Goal: Information Seeking & Learning: Learn about a topic

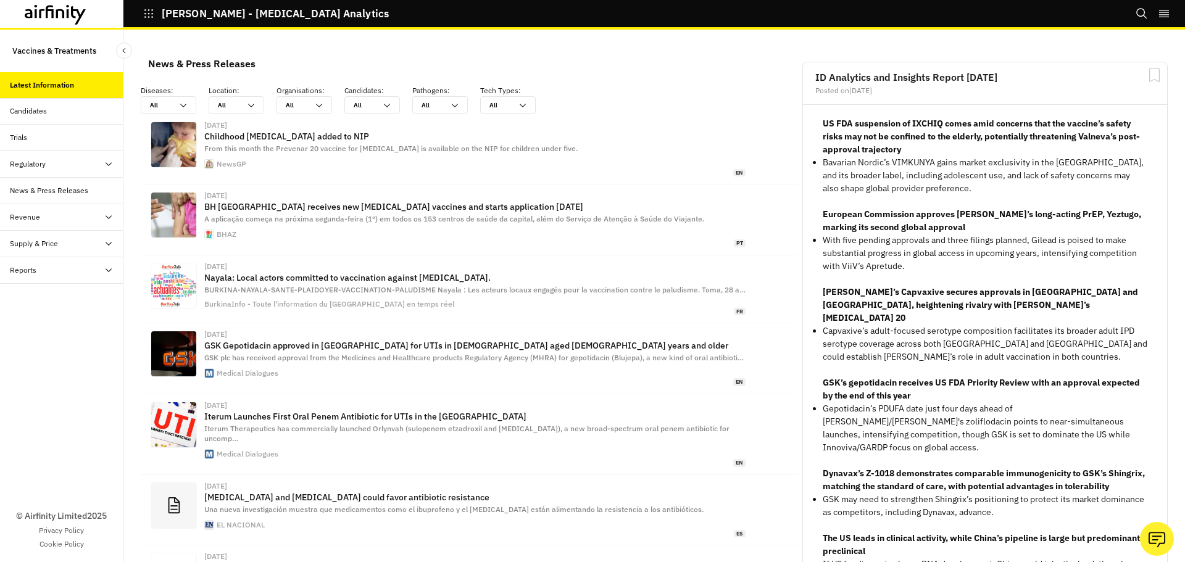
scroll to position [803, 361]
click at [35, 116] on div "Candidates" at bounding box center [28, 111] width 37 height 11
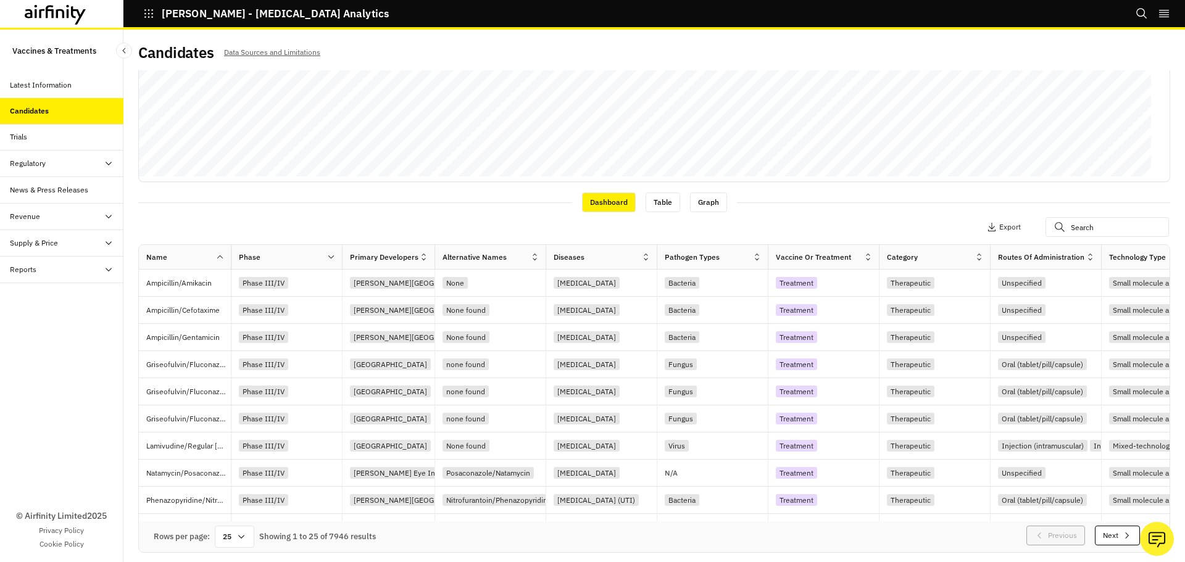
scroll to position [291, 0]
click at [1113, 226] on input "text" at bounding box center [1106, 227] width 123 height 20
type input "nipah"
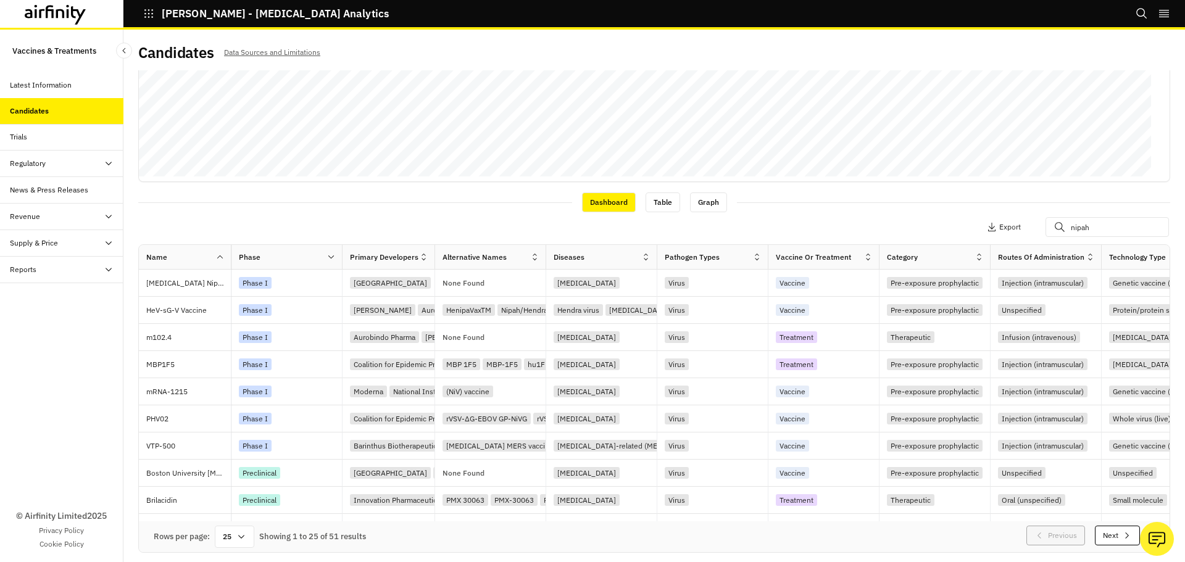
click at [975, 207] on div "Dashboard Table Graph" at bounding box center [654, 201] width 1032 height 21
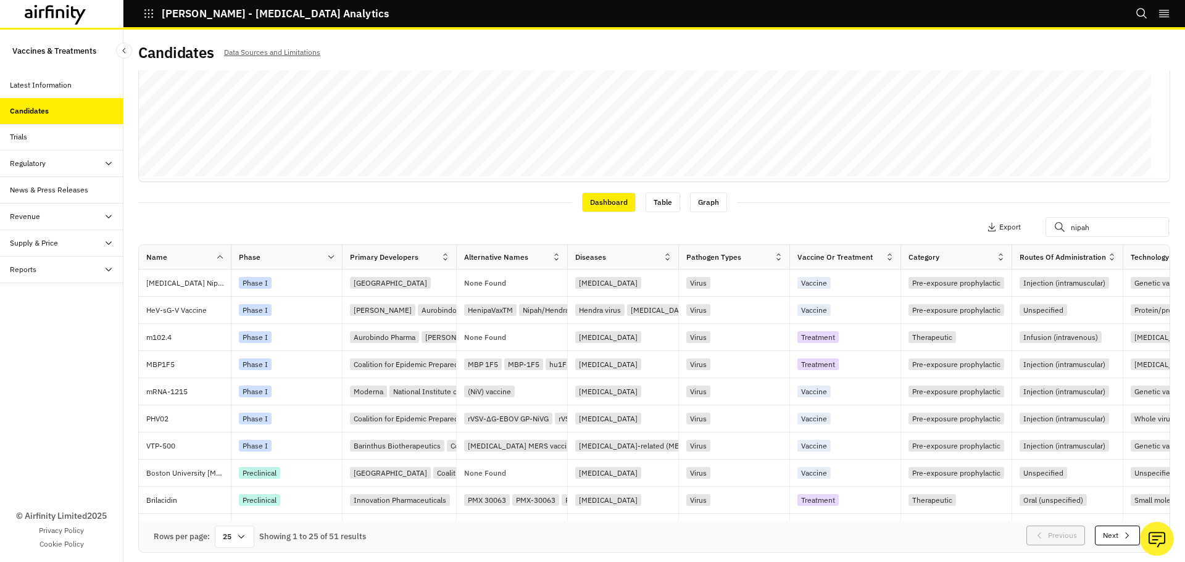
drag, startPoint x: 434, startPoint y: 255, endPoint x: 456, endPoint y: 257, distance: 21.7
click at [456, 257] on div at bounding box center [456, 257] width 6 height 14
click at [204, 279] on p "ChAdOx1 NipahB" at bounding box center [188, 283] width 85 height 12
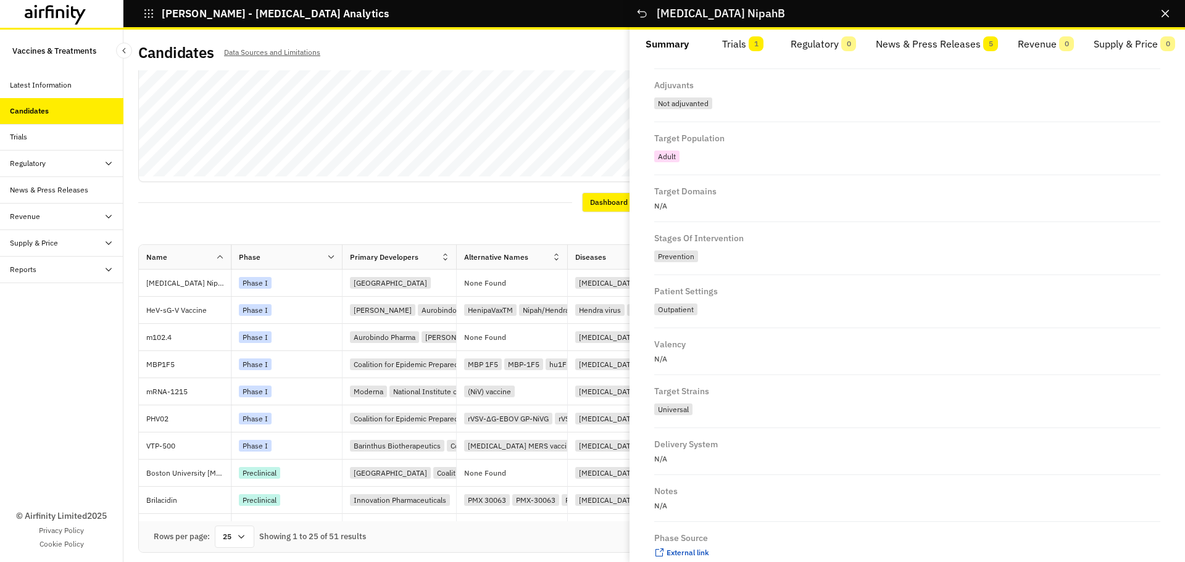
scroll to position [602, 0]
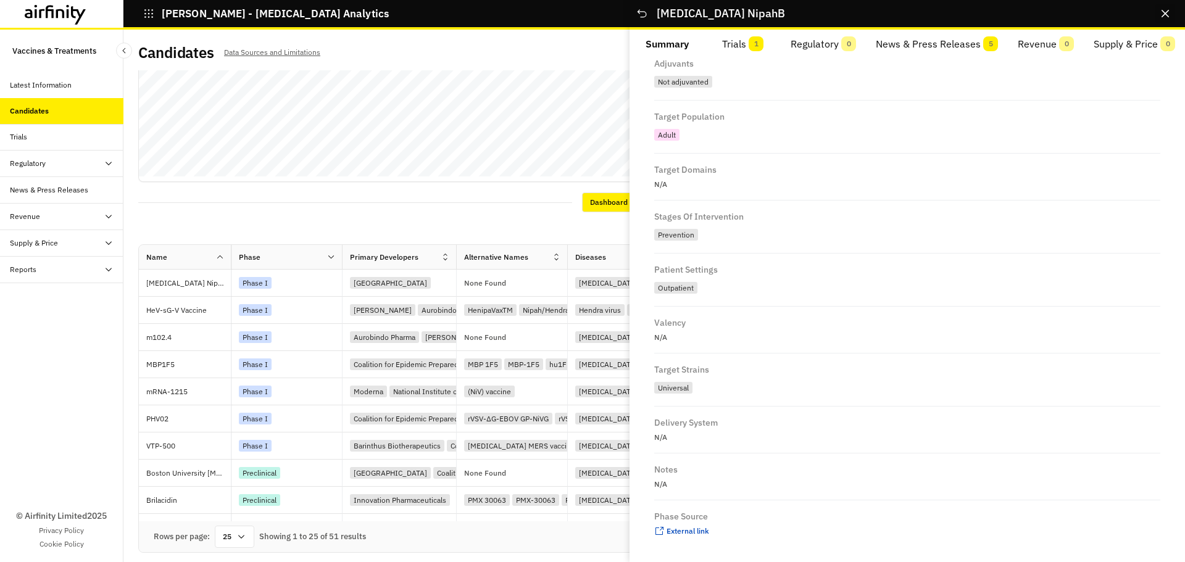
click at [1168, 14] on icon "Close" at bounding box center [1165, 13] width 7 height 7
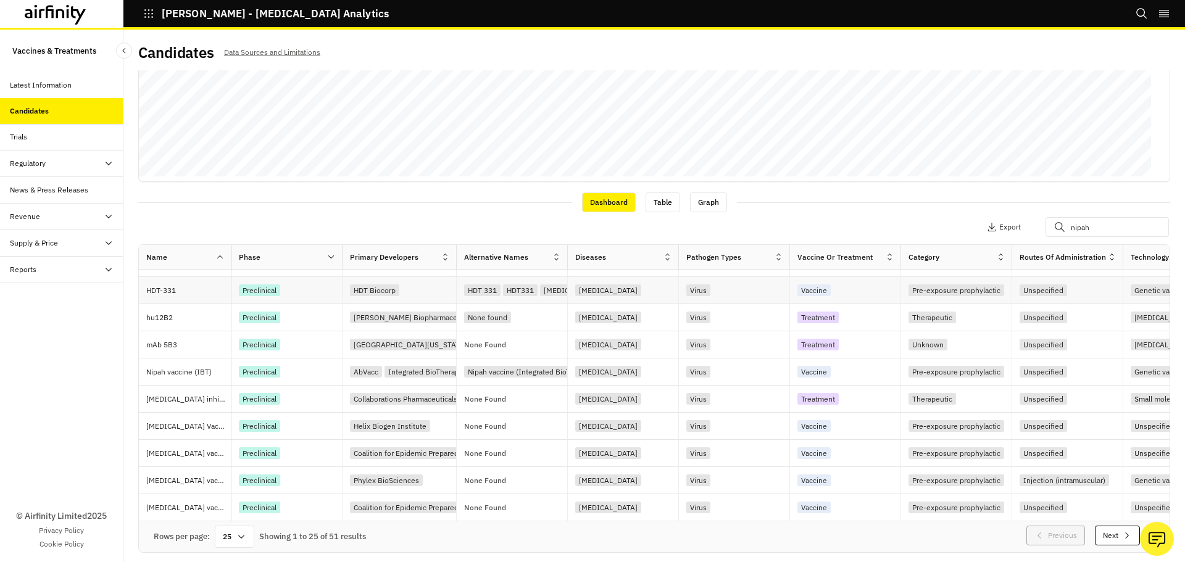
scroll to position [3, 0]
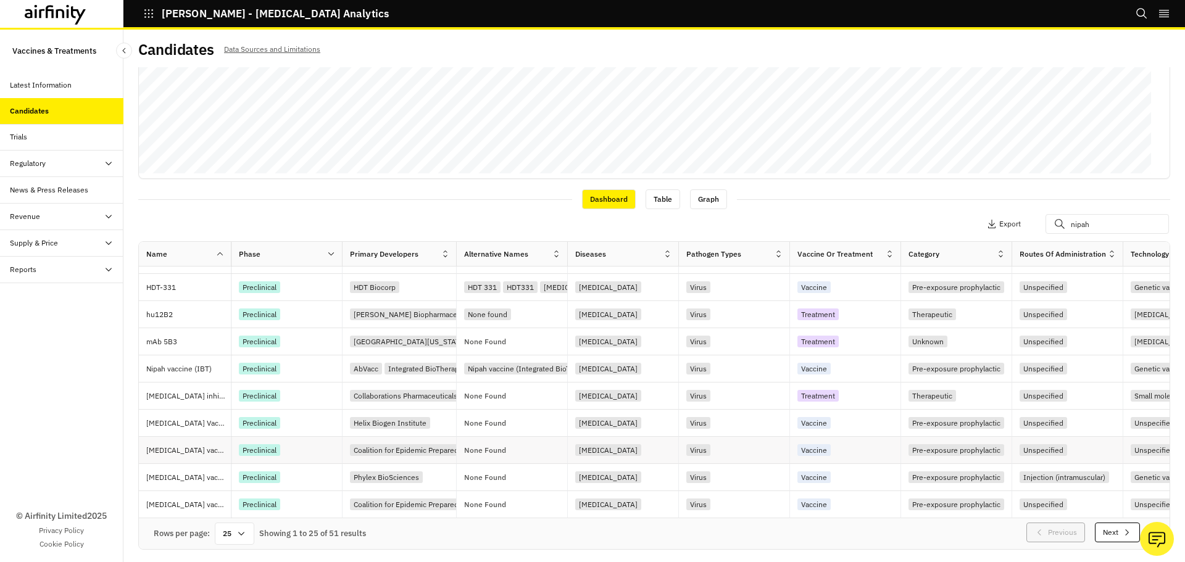
click at [320, 444] on div "Preclinical" at bounding box center [290, 450] width 103 height 17
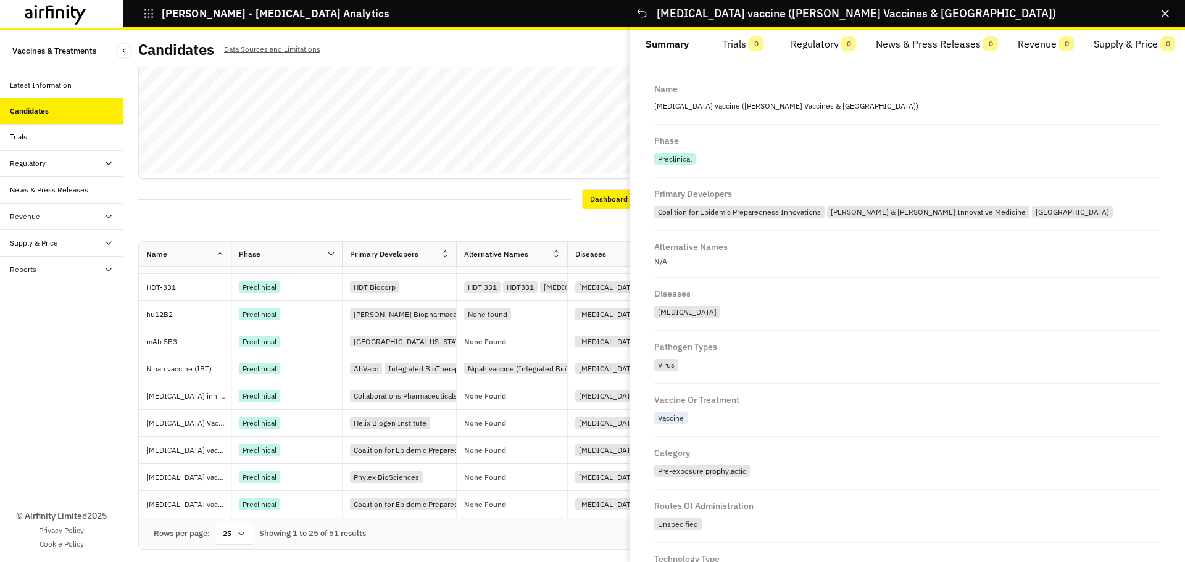
click at [1162, 14] on icon "Close" at bounding box center [1165, 13] width 7 height 7
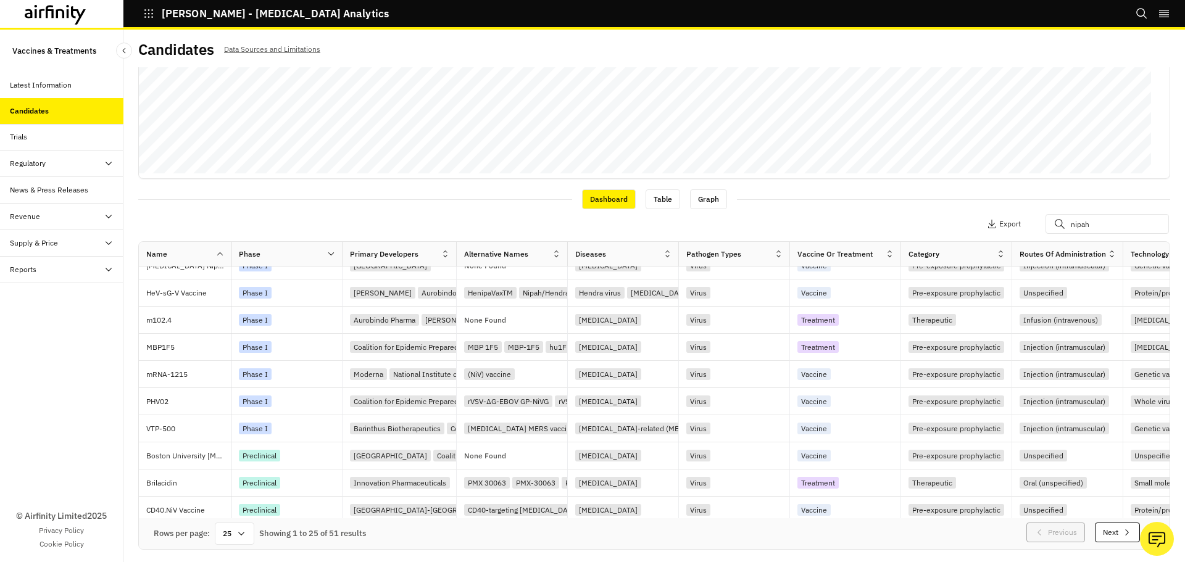
scroll to position [0, 0]
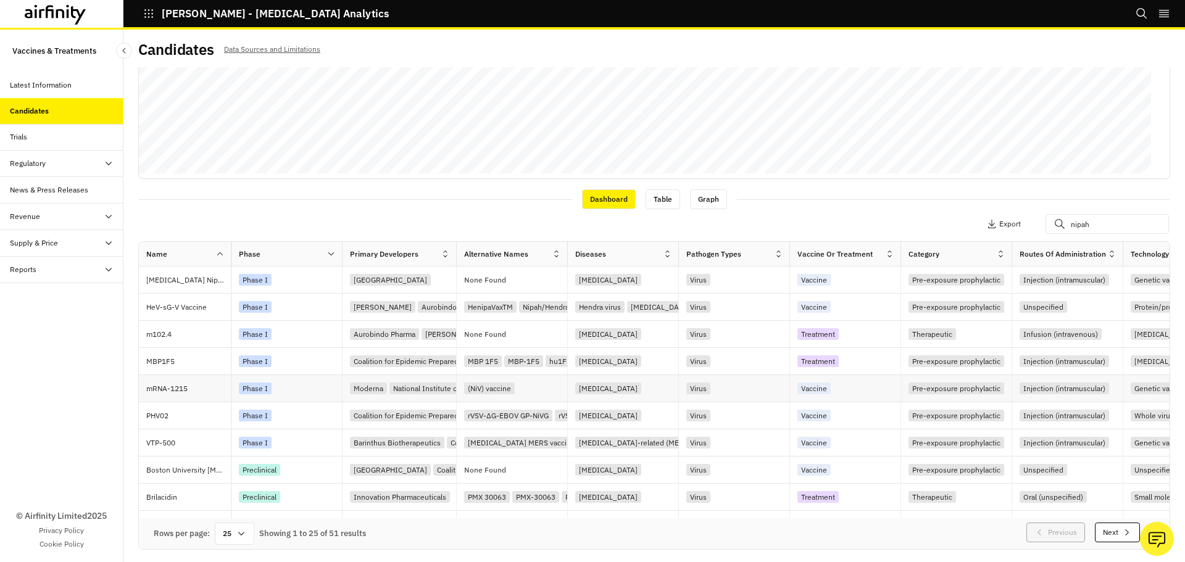
click at [278, 389] on div "Phase I" at bounding box center [290, 388] width 103 height 17
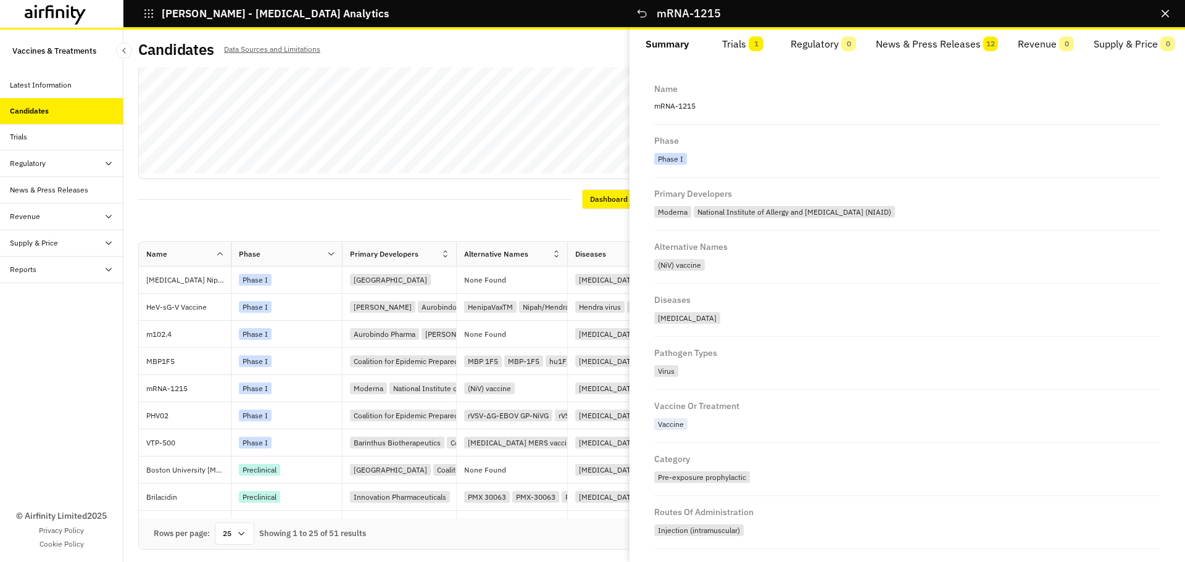
click at [38, 167] on div "Regulatory" at bounding box center [28, 163] width 36 height 11
click at [66, 191] on div "Table" at bounding box center [72, 190] width 104 height 11
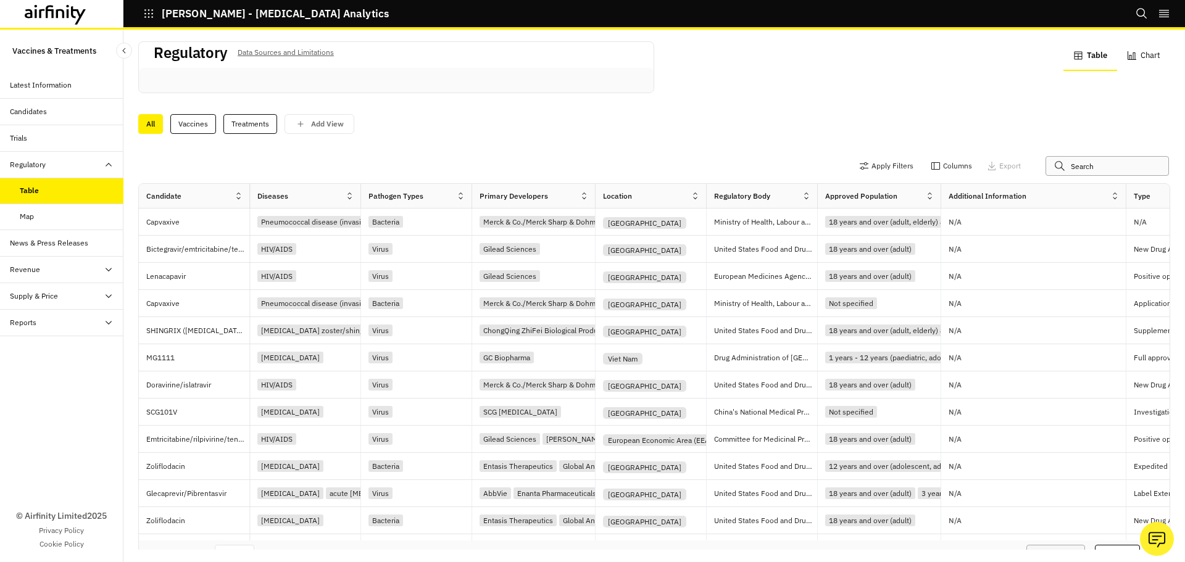
click at [1060, 171] on input "text" at bounding box center [1106, 166] width 123 height 20
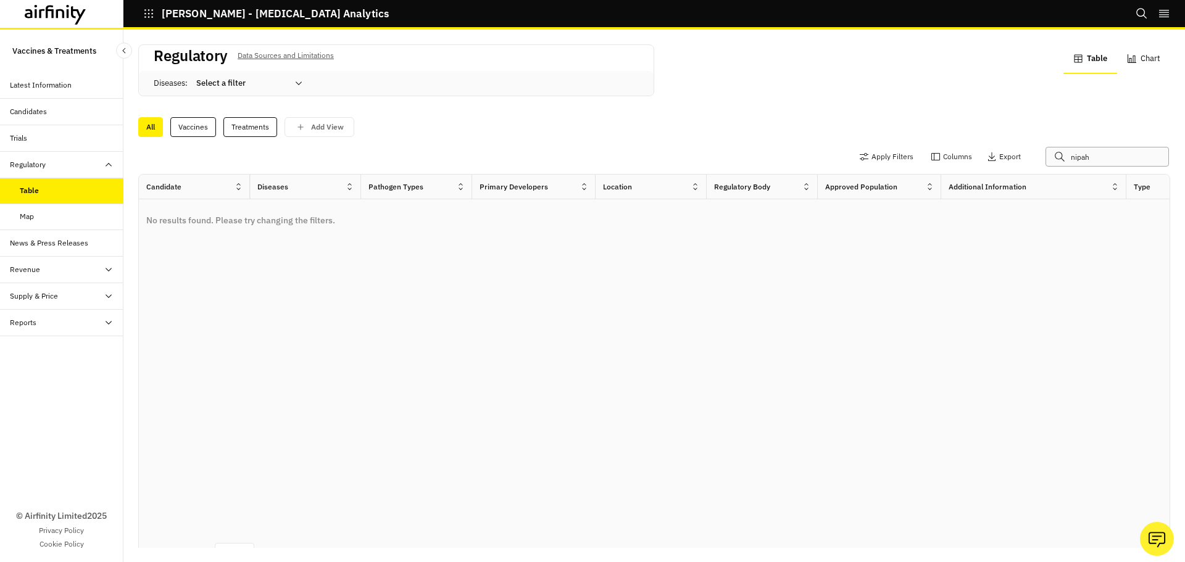
drag, startPoint x: 1104, startPoint y: 159, endPoint x: 959, endPoint y: 123, distance: 149.2
click at [960, 123] on div "Regulatory Data Sources and Limitations Diseases : Select a filter Table Chart …" at bounding box center [654, 295] width 1032 height 506
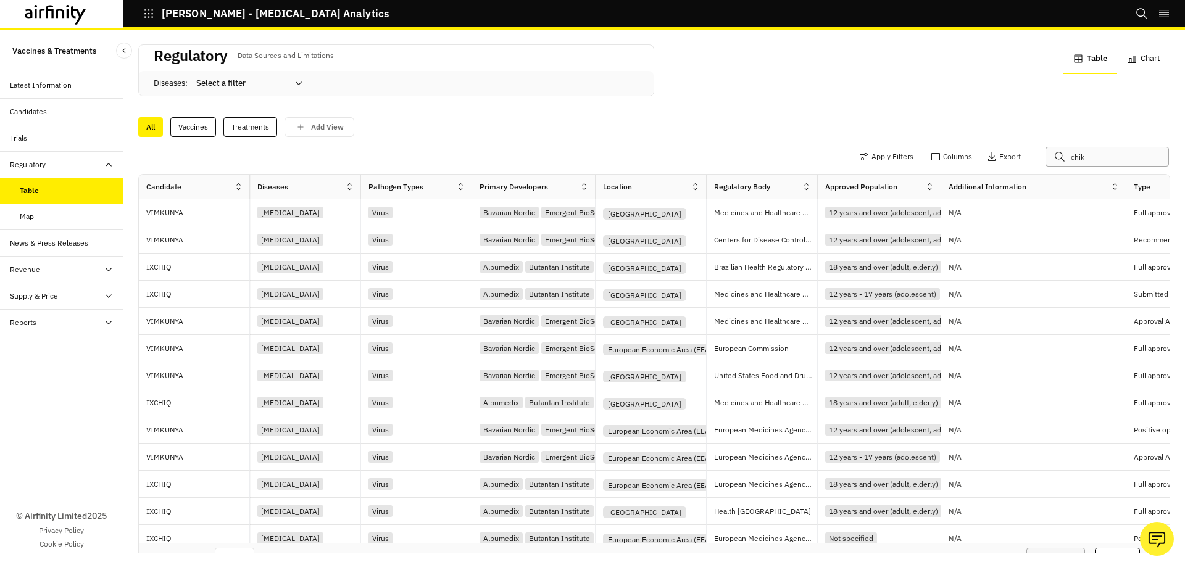
drag, startPoint x: 1092, startPoint y: 152, endPoint x: 984, endPoint y: 141, distance: 108.6
click at [984, 141] on div "Apply Filters Columns Export chik Candidate Diseases Pathogen Types Primary Dev…" at bounding box center [654, 345] width 1032 height 416
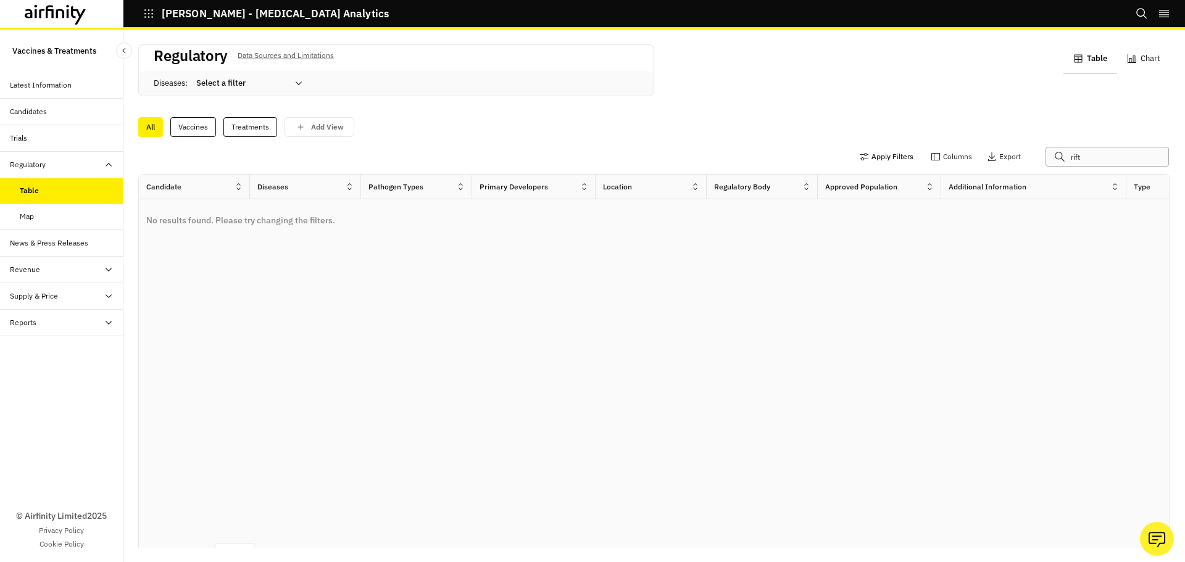
drag, startPoint x: 1086, startPoint y: 160, endPoint x: 903, endPoint y: 156, distance: 182.8
click at [910, 157] on div "Apply Filters Columns Export rift" at bounding box center [1008, 157] width 309 height 20
drag, startPoint x: 1013, startPoint y: 139, endPoint x: 817, endPoint y: 101, distance: 200.0
click at [817, 101] on div "Regulatory Data Sources and Limitations Diseases : Select a filter Table Chart …" at bounding box center [654, 295] width 1032 height 506
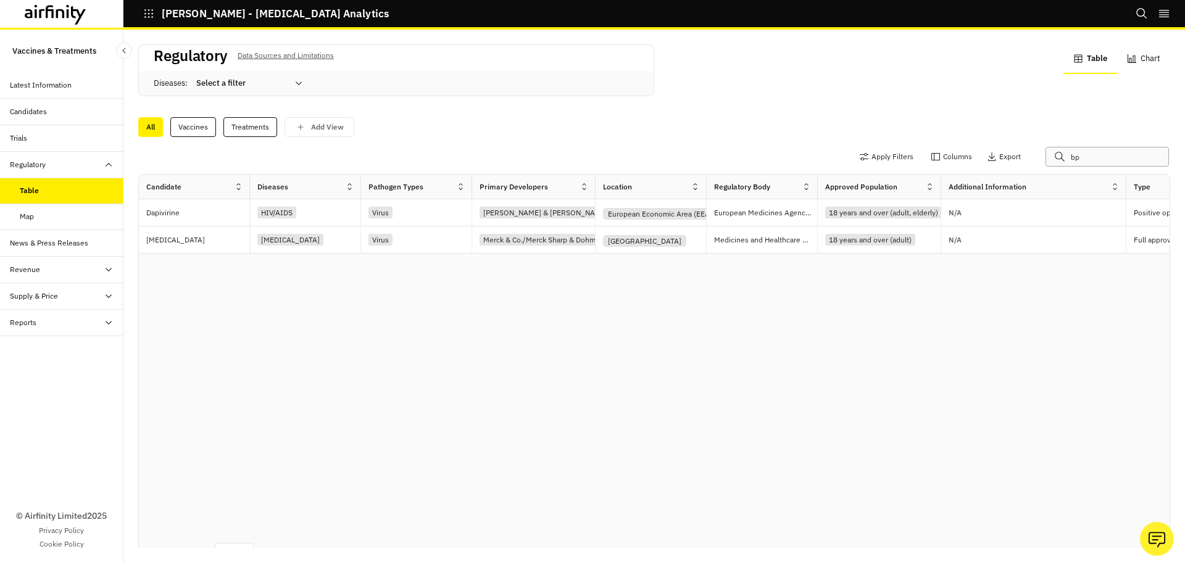
type input "b"
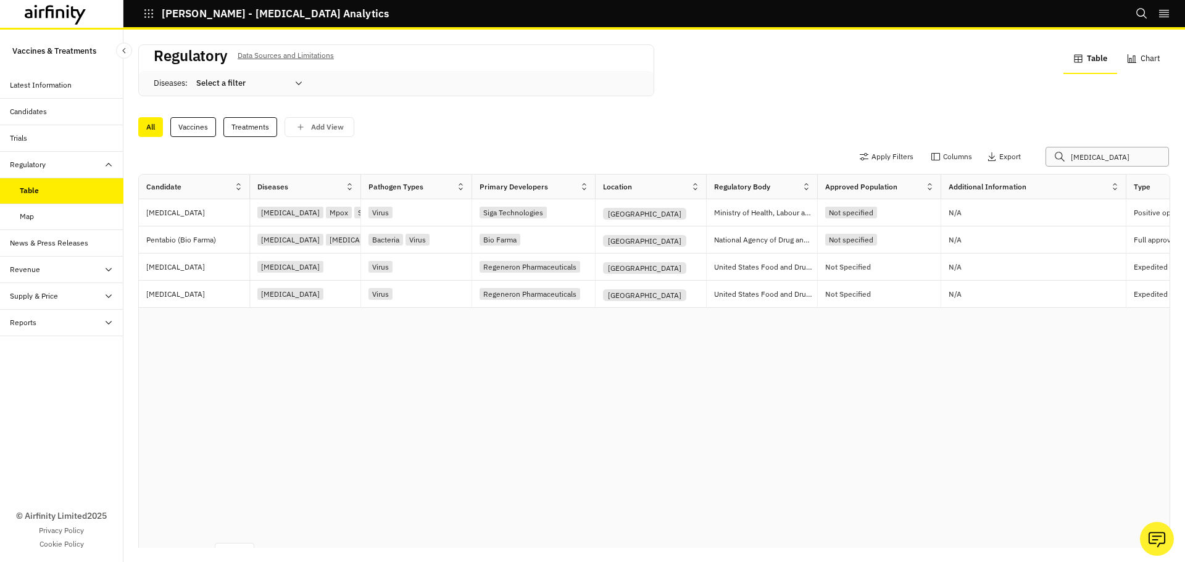
type input "covid"
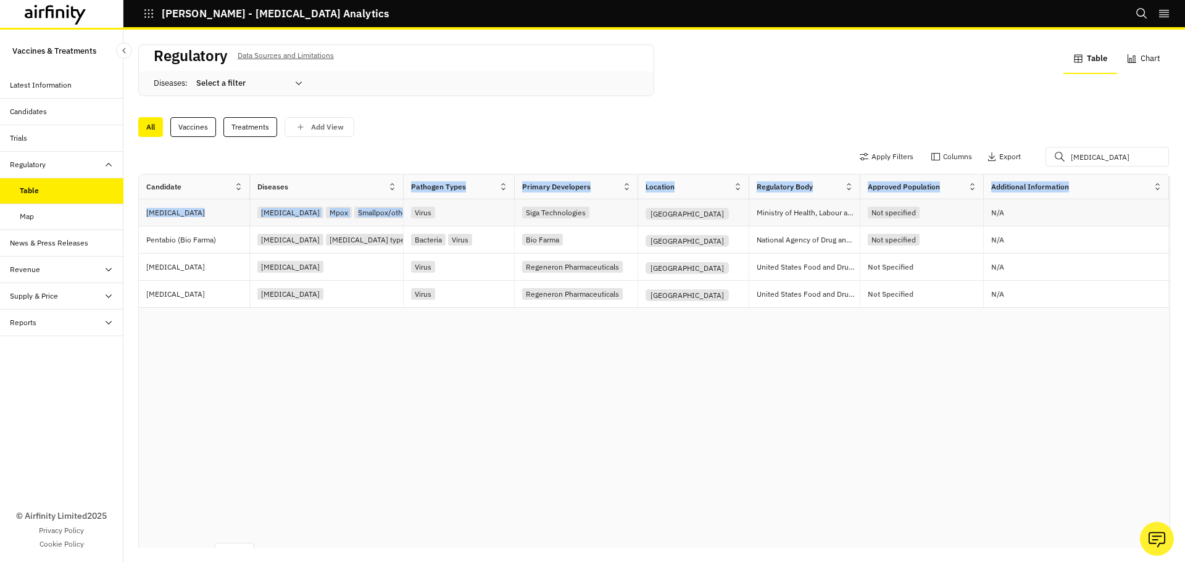
drag, startPoint x: 361, startPoint y: 192, endPoint x: 404, endPoint y: 221, distance: 51.5
click at [404, 221] on div "Candidate Diseases Pathogen Types Primary Developers Location Regulatory Body A…" at bounding box center [1043, 241] width 1808 height 133
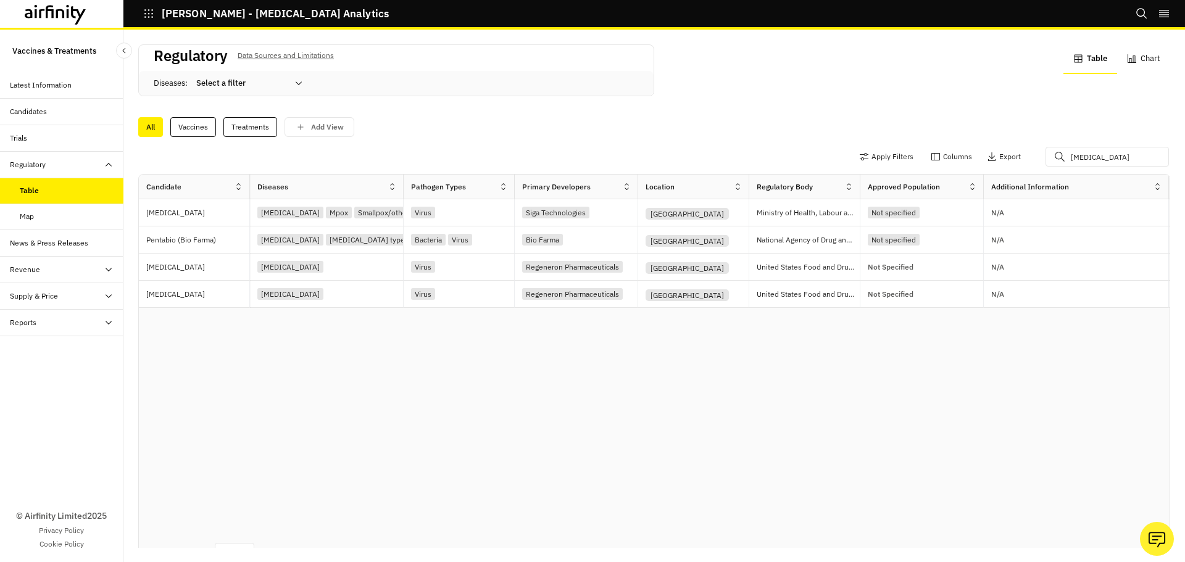
click at [923, 400] on div "Candidate Diseases Pathogen Types Primary Developers Location Regulatory Body A…" at bounding box center [654, 357] width 1031 height 364
click at [50, 218] on div "Map" at bounding box center [72, 216] width 104 height 11
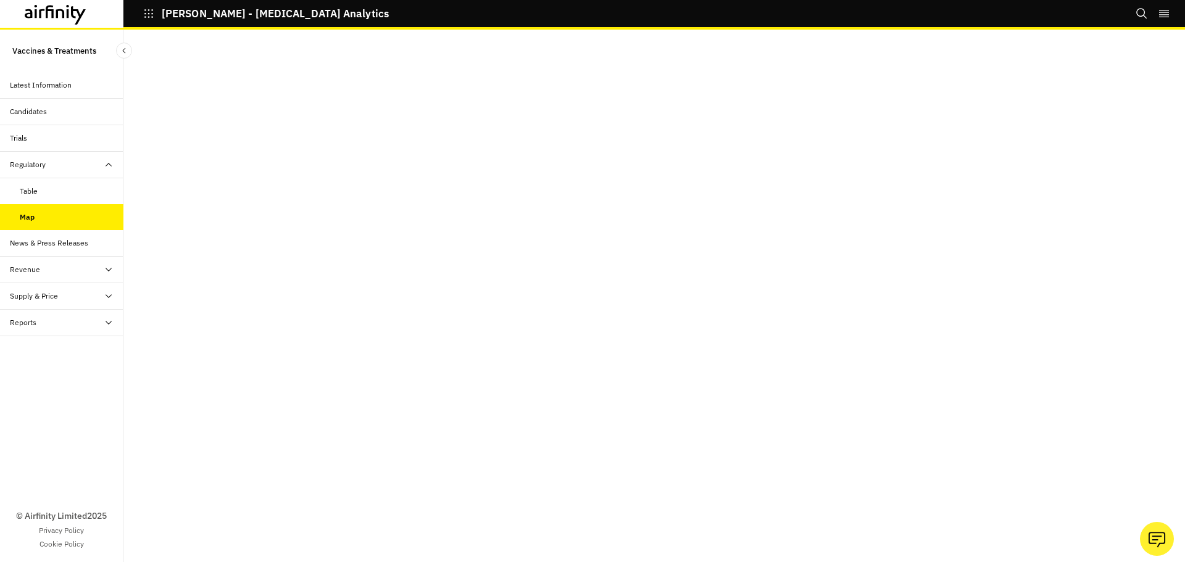
click at [56, 135] on div "Trials" at bounding box center [67, 138] width 114 height 11
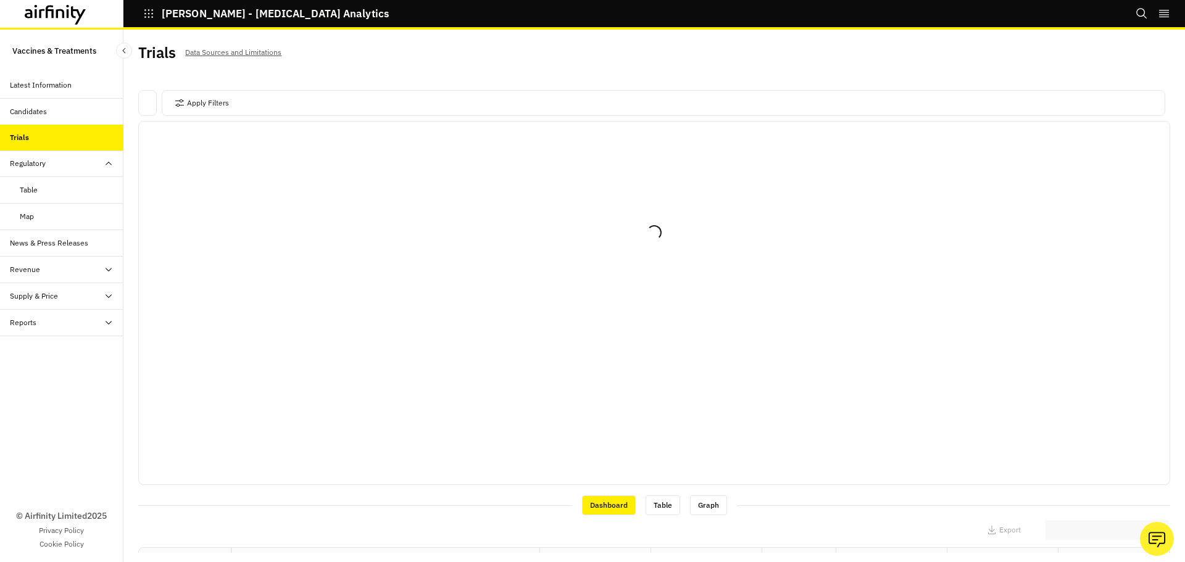
click at [72, 112] on div "Candidates" at bounding box center [67, 111] width 114 height 11
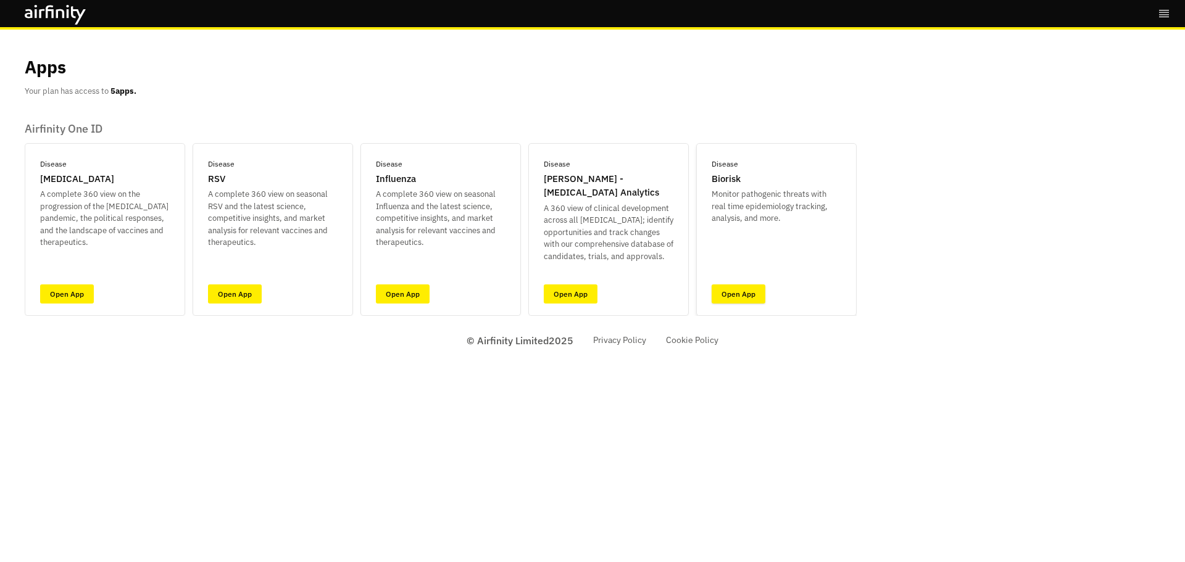
click at [744, 296] on link "Open App" at bounding box center [739, 294] width 54 height 19
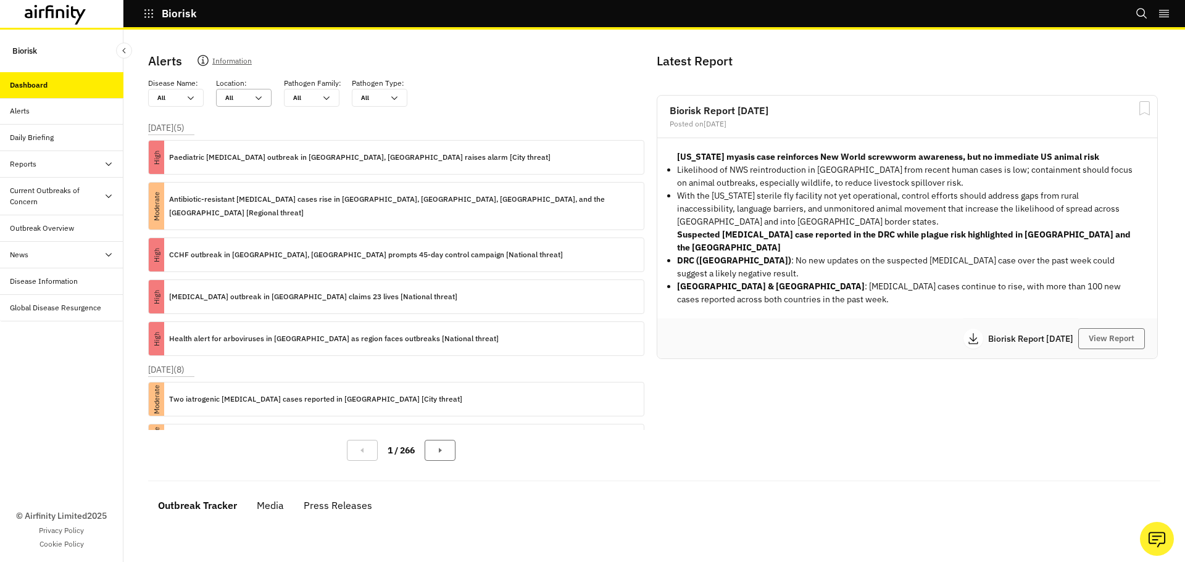
click at [235, 93] on div at bounding box center [236, 98] width 22 height 12
click at [294, 101] on input "text" at bounding box center [293, 97] width 1 height 9
click at [466, 105] on div "Disease Name : All All Location : All All Pathogen Family : All All Pathogen Ty…" at bounding box center [401, 92] width 506 height 29
click at [487, 116] on div "Alerts Information Disease Name : All All Location : All All Pathogen Family : …" at bounding box center [401, 261] width 506 height 419
click at [390, 100] on icon at bounding box center [394, 98] width 10 height 10
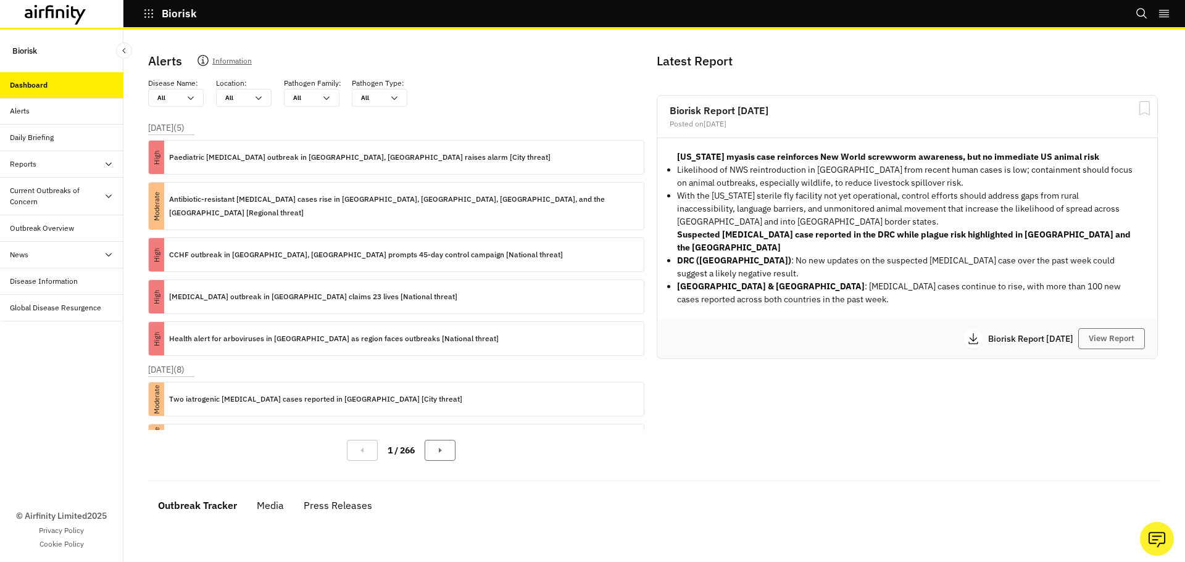
click at [448, 94] on div "Disease Name : All All Location : All All Pathogen Family : All All Pathogen Ty…" at bounding box center [401, 92] width 506 height 29
click at [305, 94] on div at bounding box center [304, 98] width 22 height 12
click at [478, 99] on div "Disease Name : All All Location : All All Pathogen Family : All All Pathogen Ty…" at bounding box center [401, 92] width 506 height 29
click at [297, 96] on div at bounding box center [304, 98] width 22 height 12
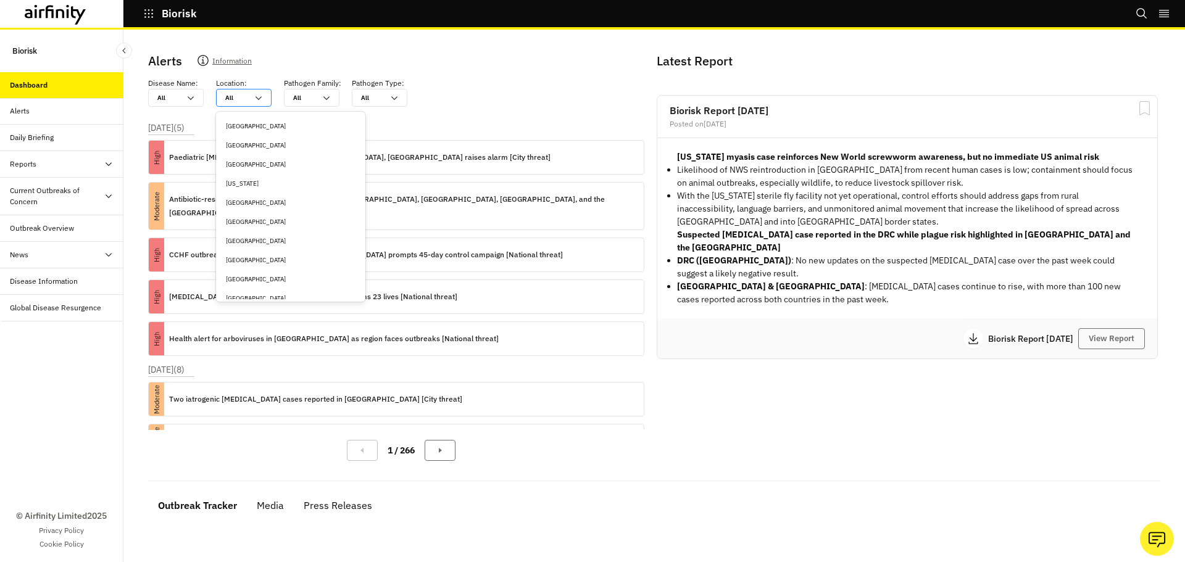
click at [271, 101] on div "All All" at bounding box center [244, 98] width 56 height 18
click at [285, 182] on div "Brazil" at bounding box center [291, 179] width 130 height 9
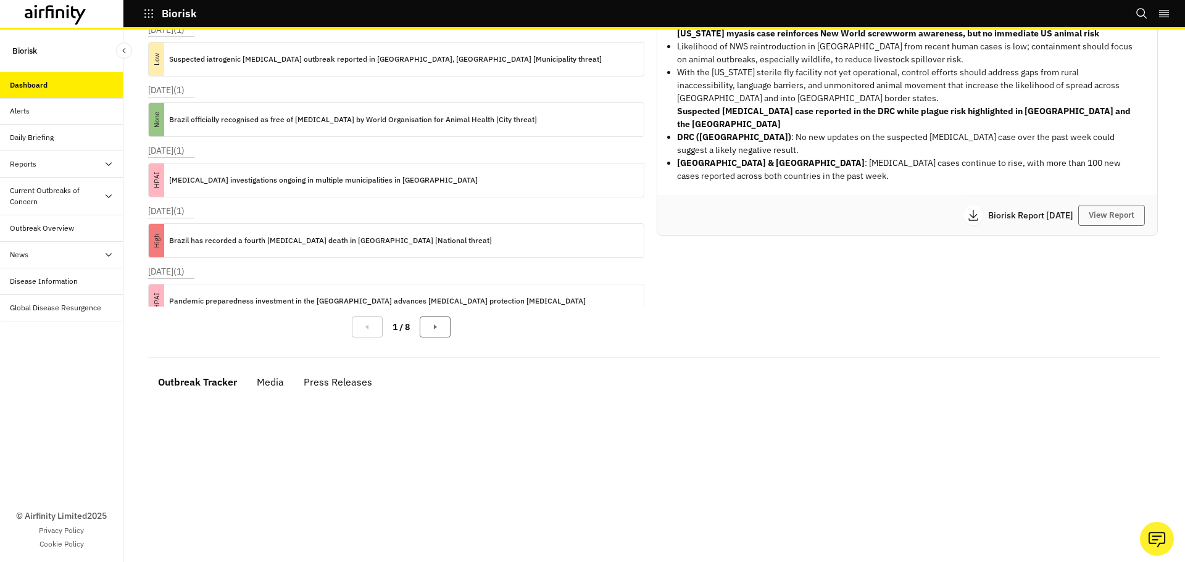
scroll to position [247, 0]
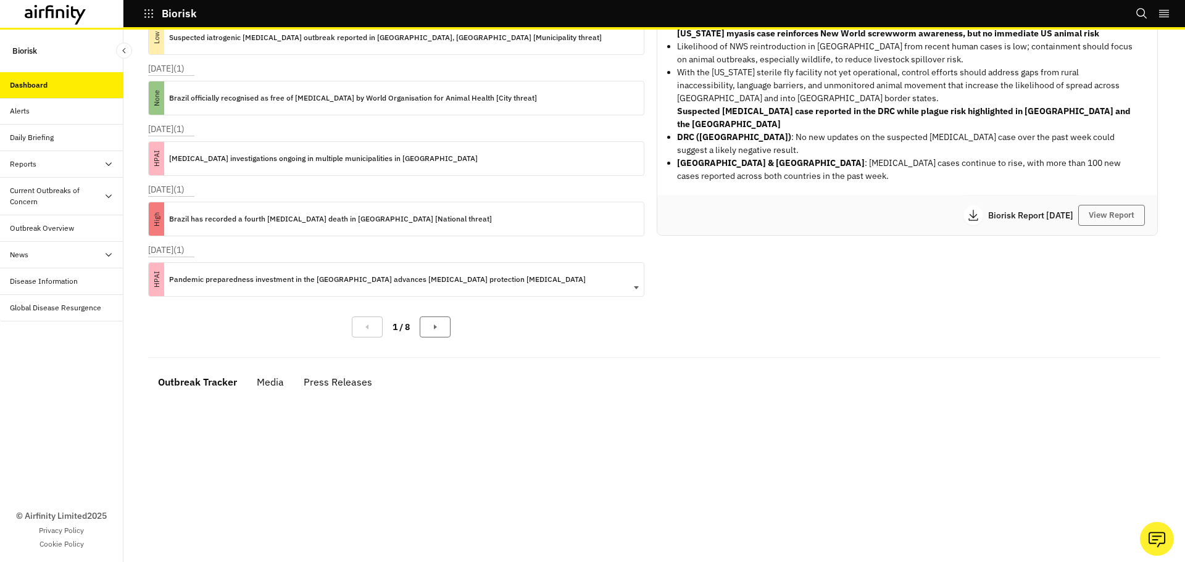
click at [376, 273] on p "Pandemic preparedness investment in the Netherlands advances influenza protecti…" at bounding box center [377, 280] width 417 height 14
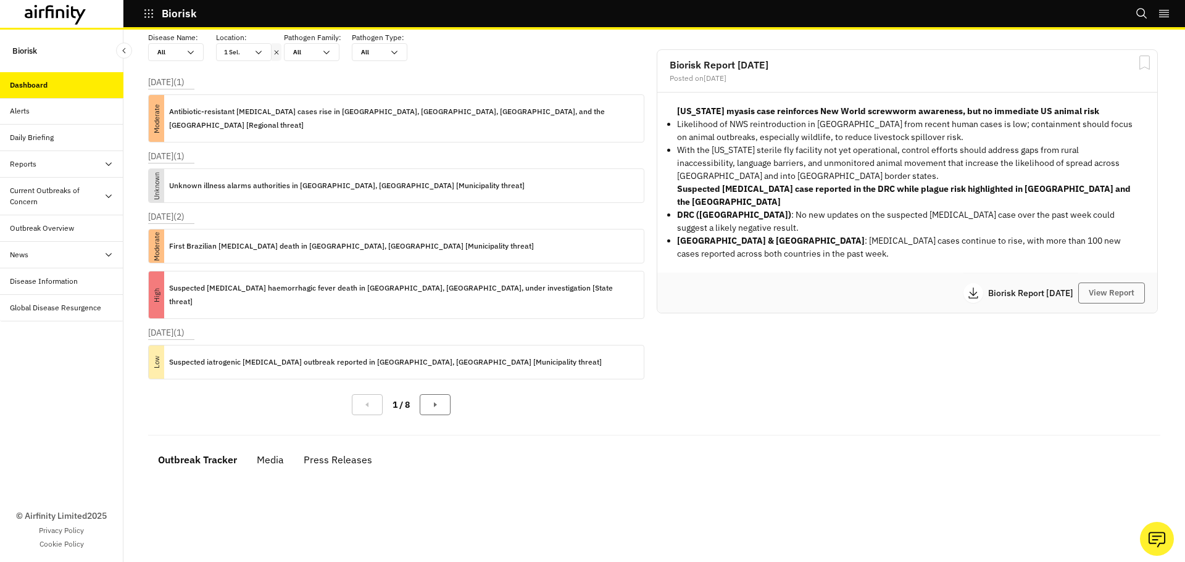
scroll to position [0, 0]
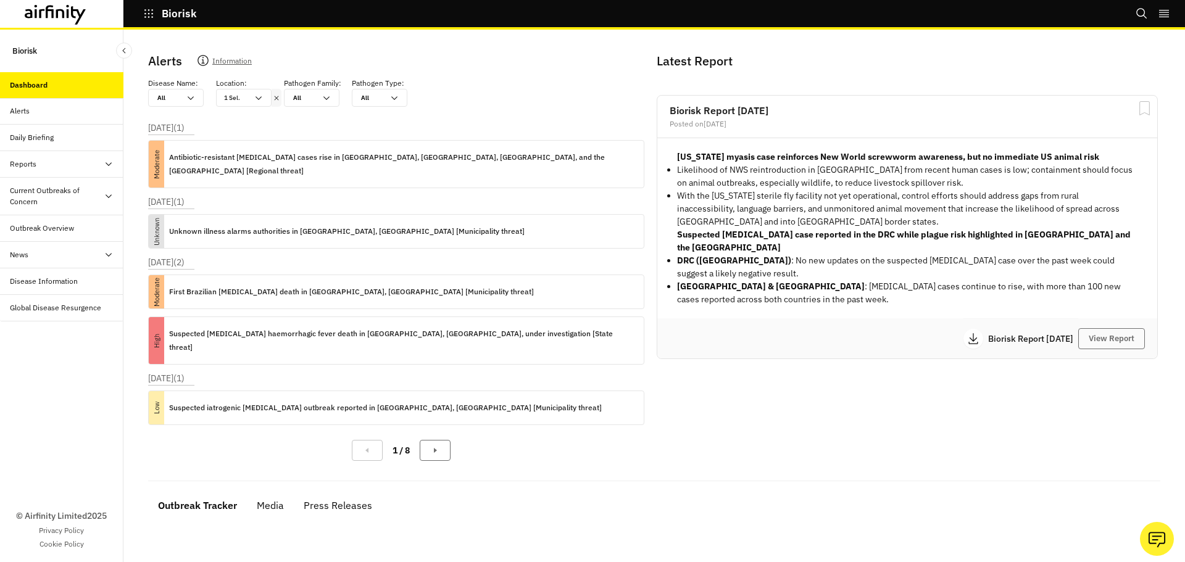
click at [236, 87] on p "Location :" at bounding box center [231, 83] width 31 height 11
click at [241, 91] on div "1 Sel." at bounding box center [235, 97] width 37 height 17
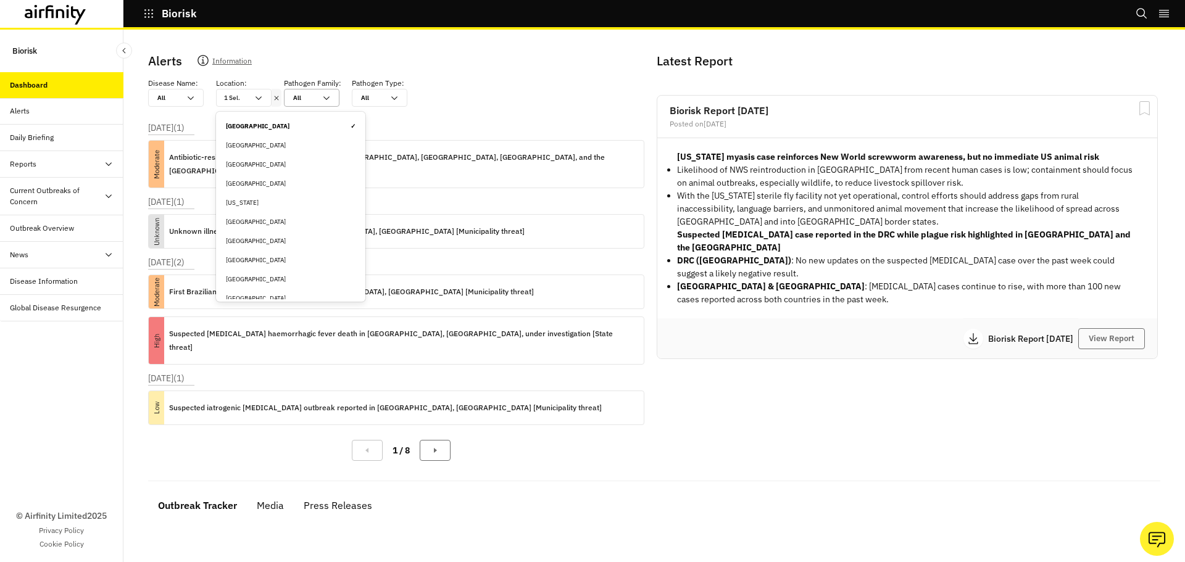
click at [300, 98] on div at bounding box center [304, 98] width 22 height 12
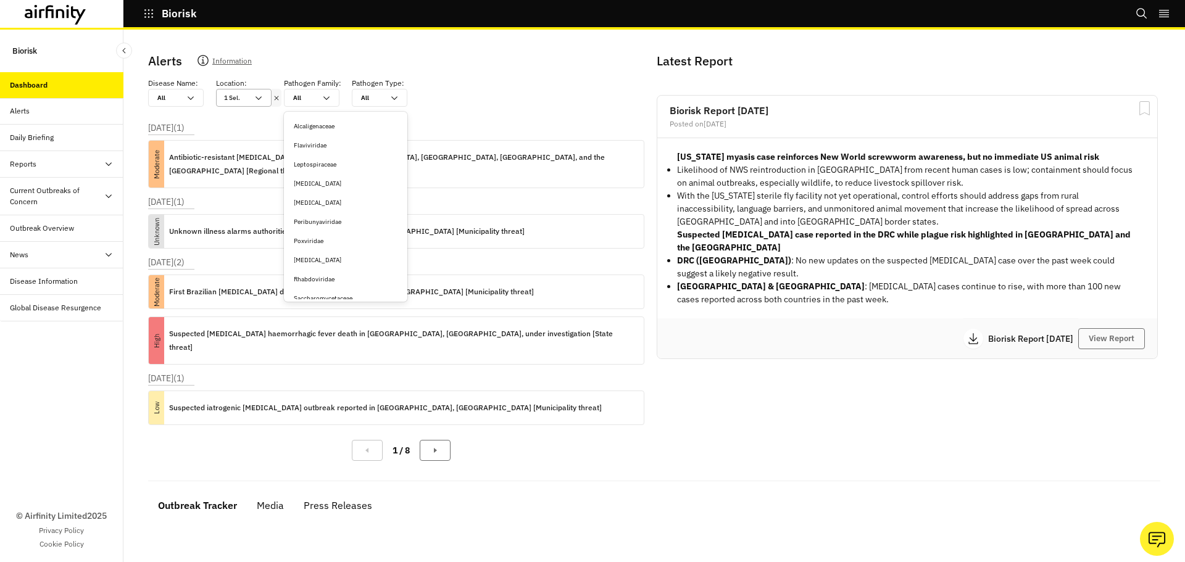
click at [265, 99] on div "1 Sel." at bounding box center [244, 98] width 56 height 18
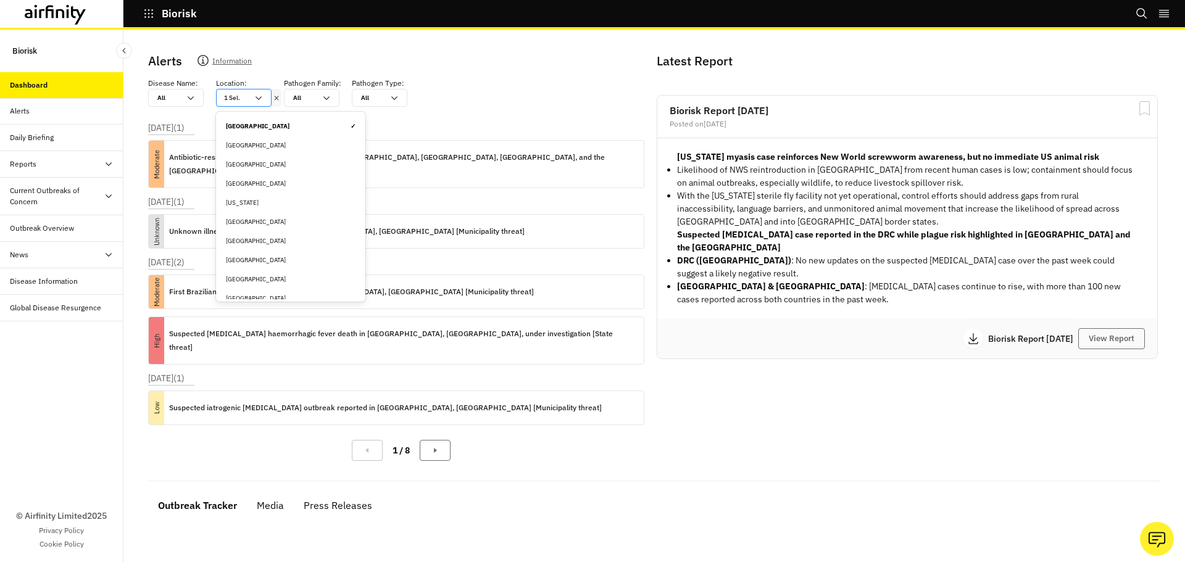
click at [271, 96] on div "1 Sel." at bounding box center [244, 98] width 56 height 18
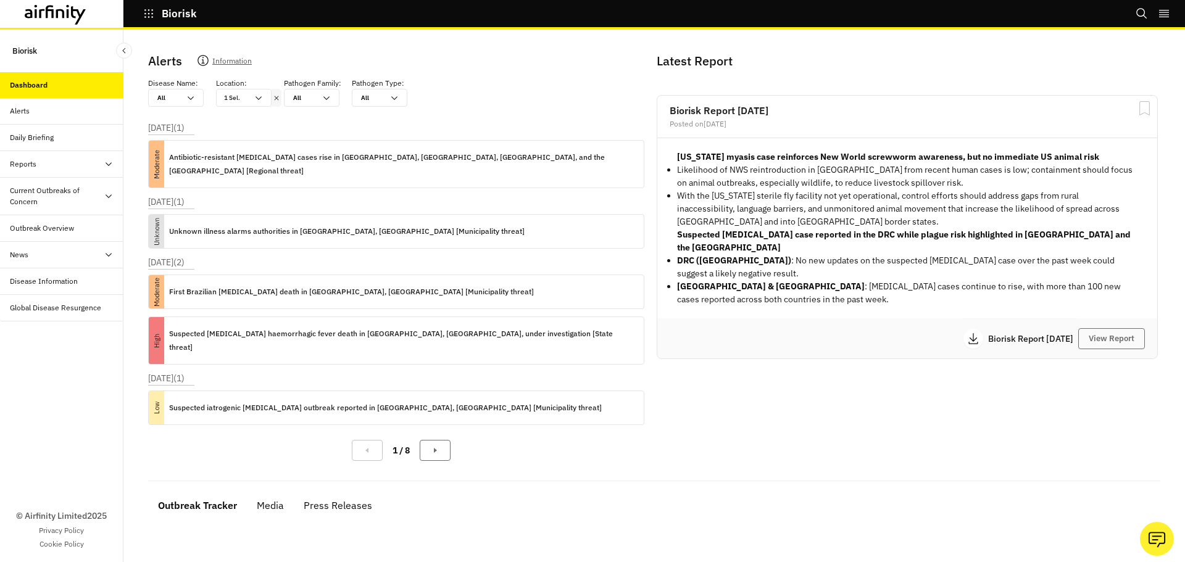
click at [273, 97] on icon at bounding box center [276, 98] width 9 height 10
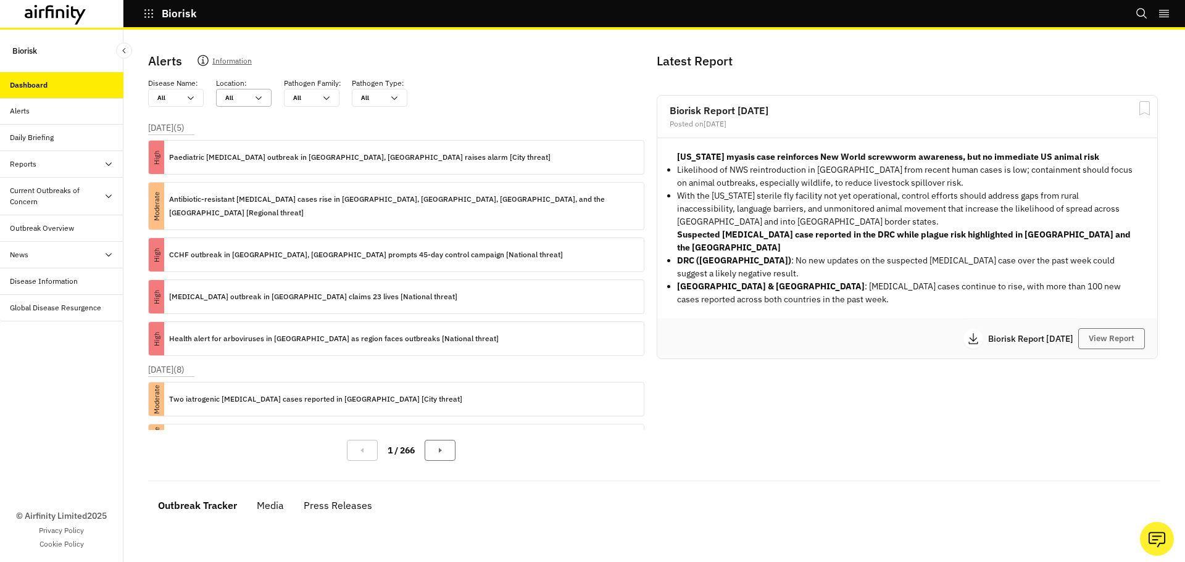
click at [267, 95] on div "All All" at bounding box center [244, 98] width 56 height 18
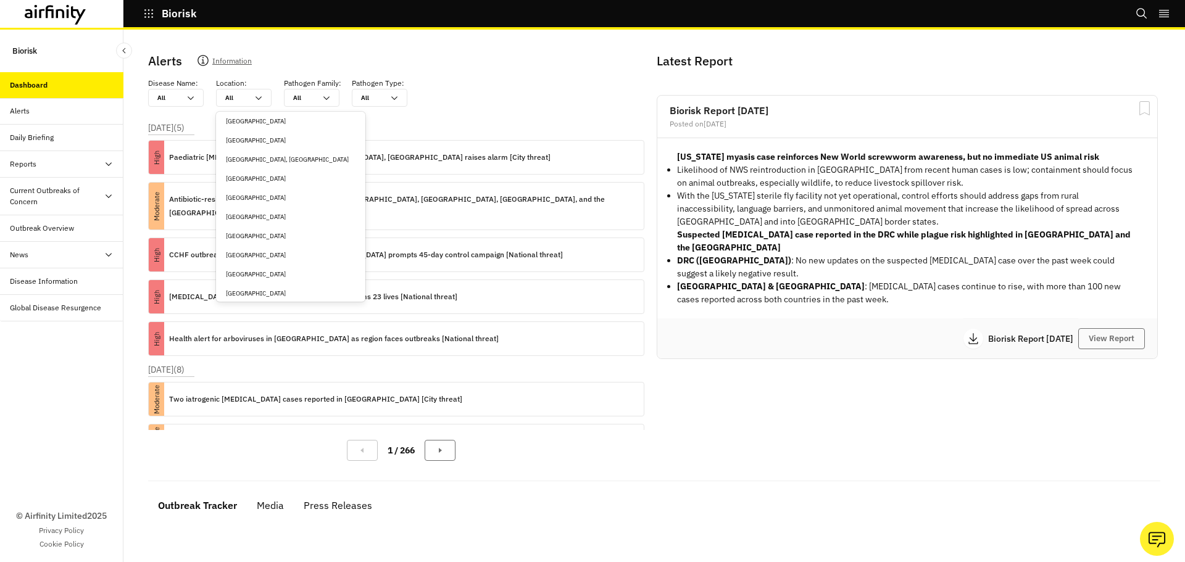
scroll to position [2018, 0]
click at [264, 192] on div "Mexico" at bounding box center [291, 193] width 130 height 9
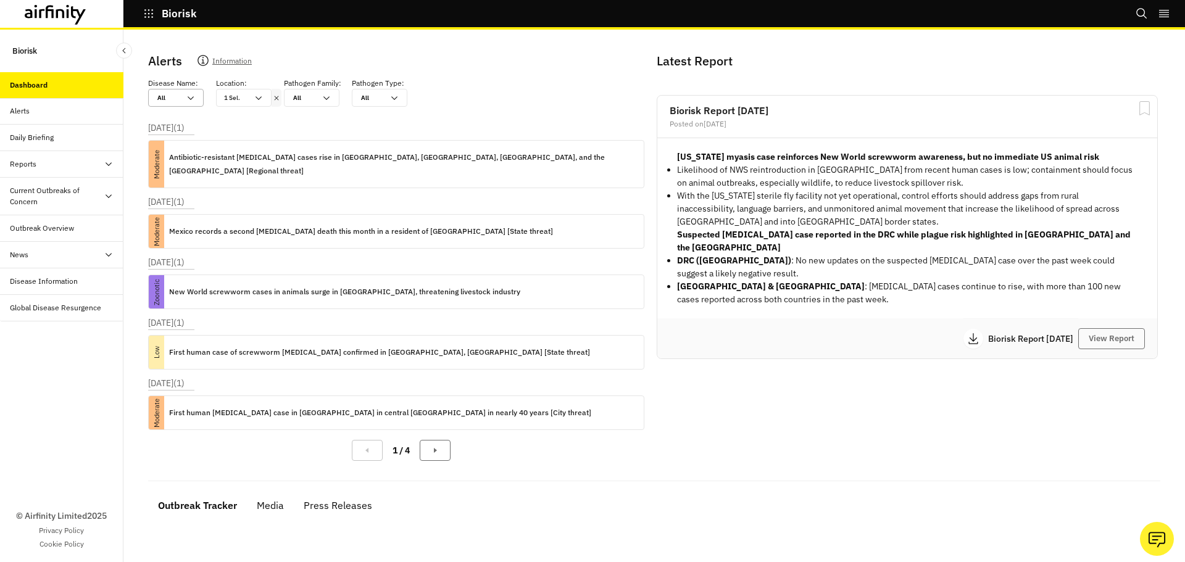
click at [193, 99] on icon at bounding box center [191, 98] width 10 height 10
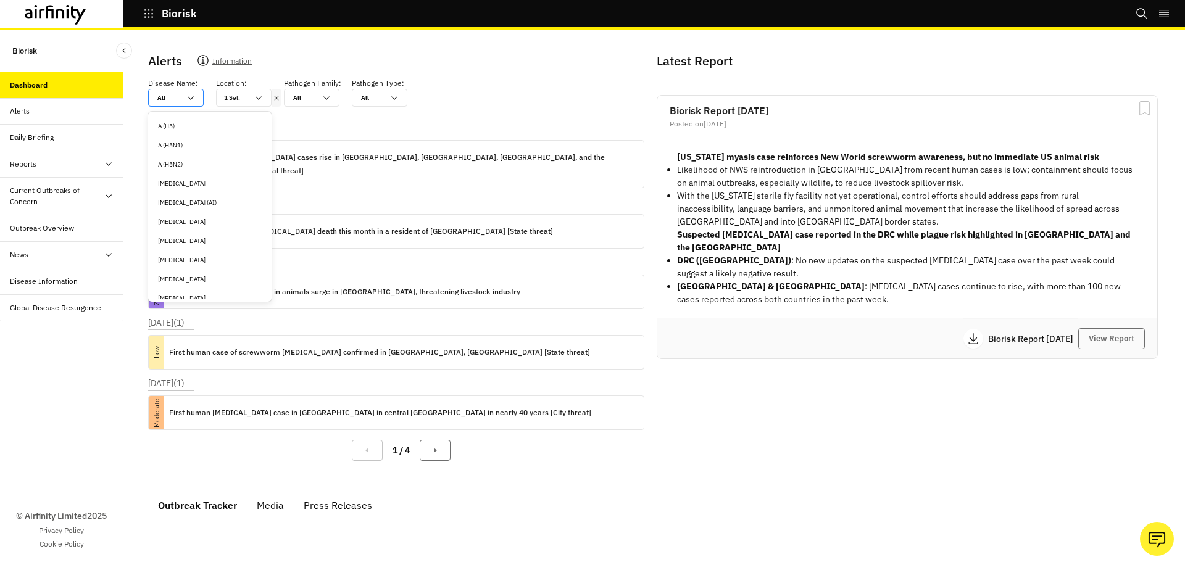
click at [193, 99] on icon at bounding box center [191, 98] width 10 height 10
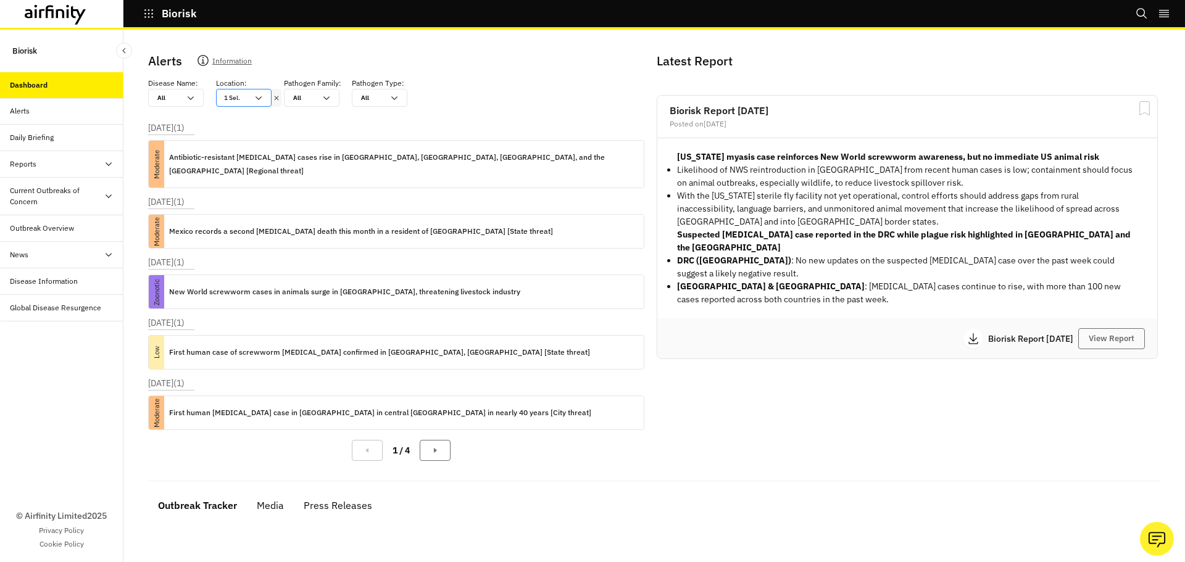
click at [270, 106] on div "1 Sel." at bounding box center [244, 98] width 56 height 18
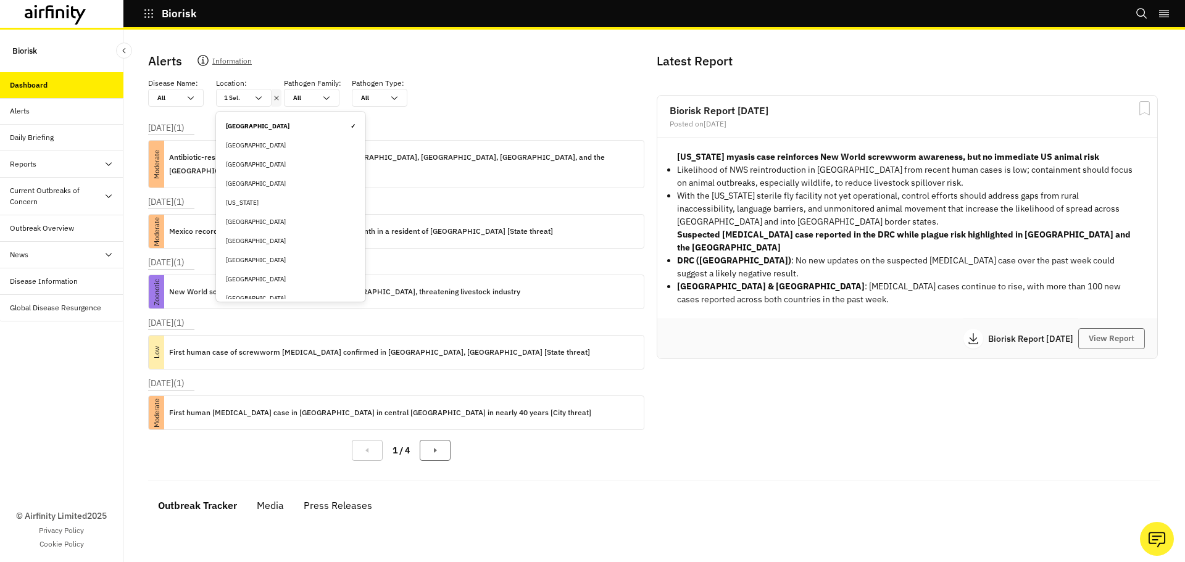
click at [273, 102] on icon at bounding box center [276, 98] width 9 height 10
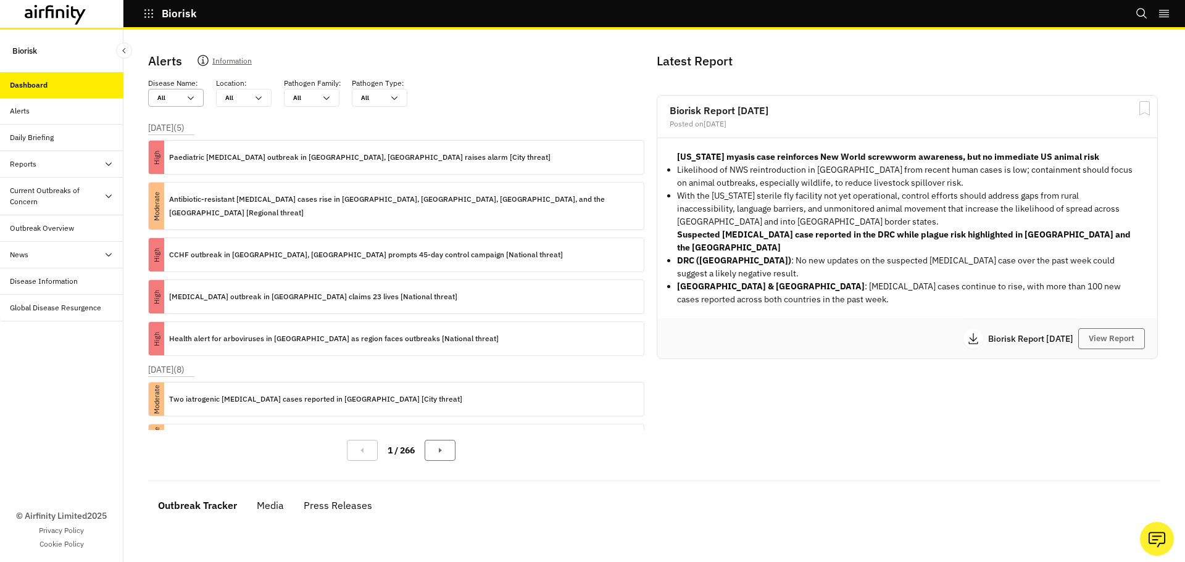
click at [197, 97] on div "All All" at bounding box center [176, 98] width 56 height 18
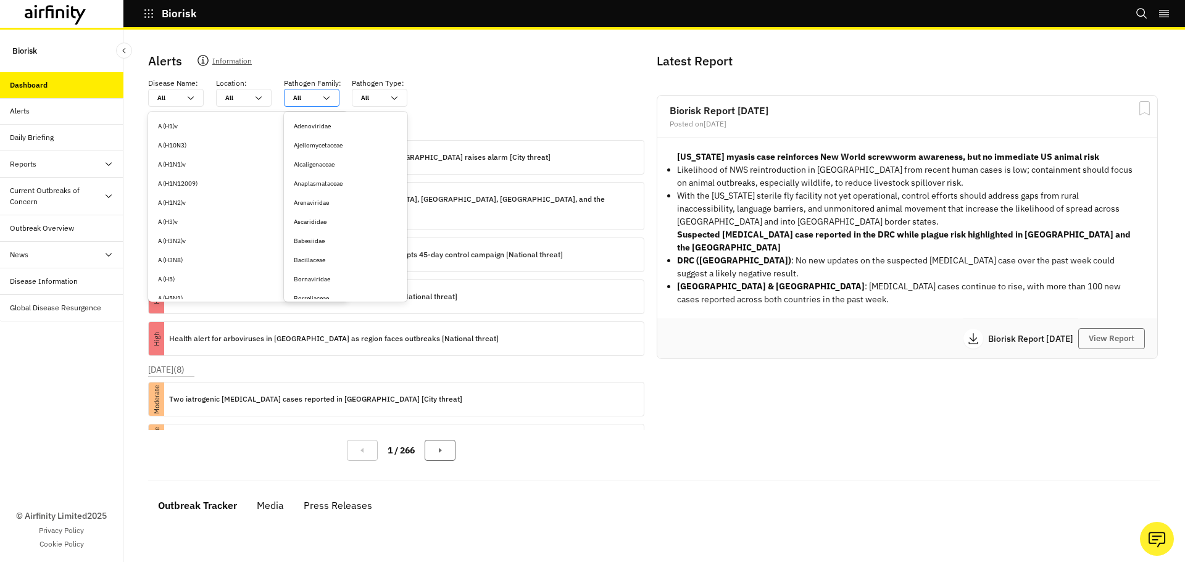
click at [307, 96] on div at bounding box center [304, 98] width 22 height 12
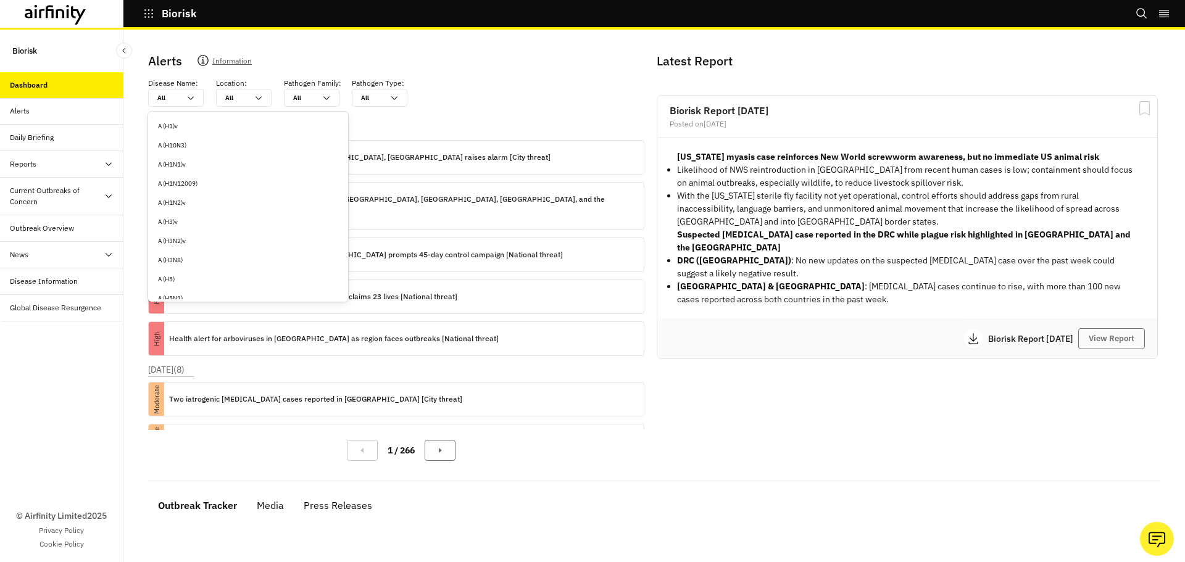
click at [483, 107] on div "Alerts Information Disease Name : 308 results available. Use Up and Down to cho…" at bounding box center [401, 261] width 506 height 419
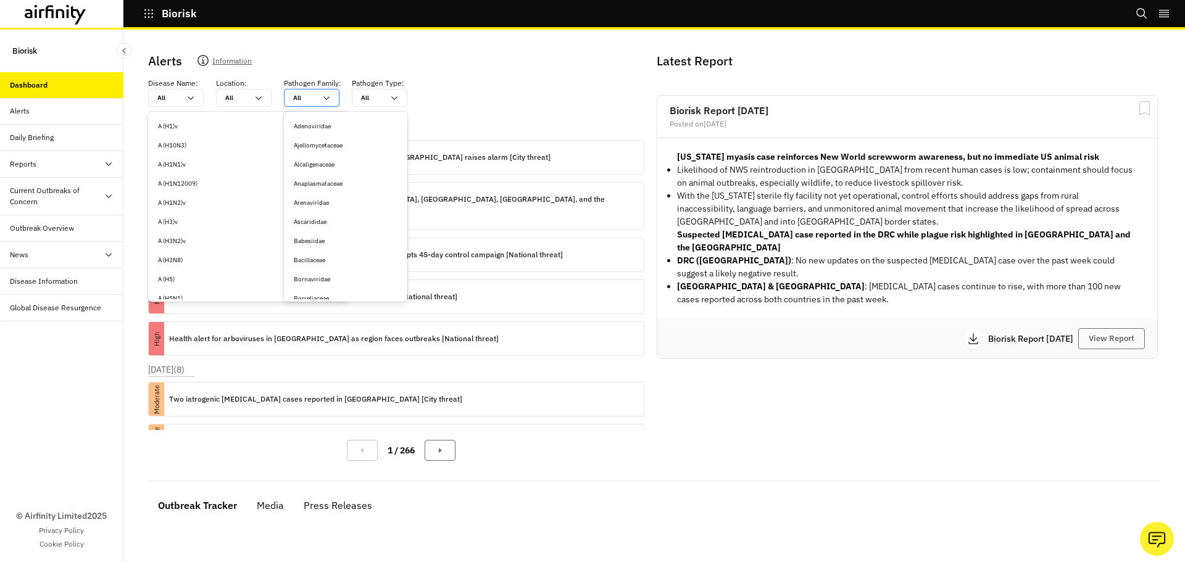
click at [331, 99] on div "All All" at bounding box center [312, 98] width 56 height 18
click at [360, 202] on div "Arenaviridae" at bounding box center [346, 202] width 104 height 9
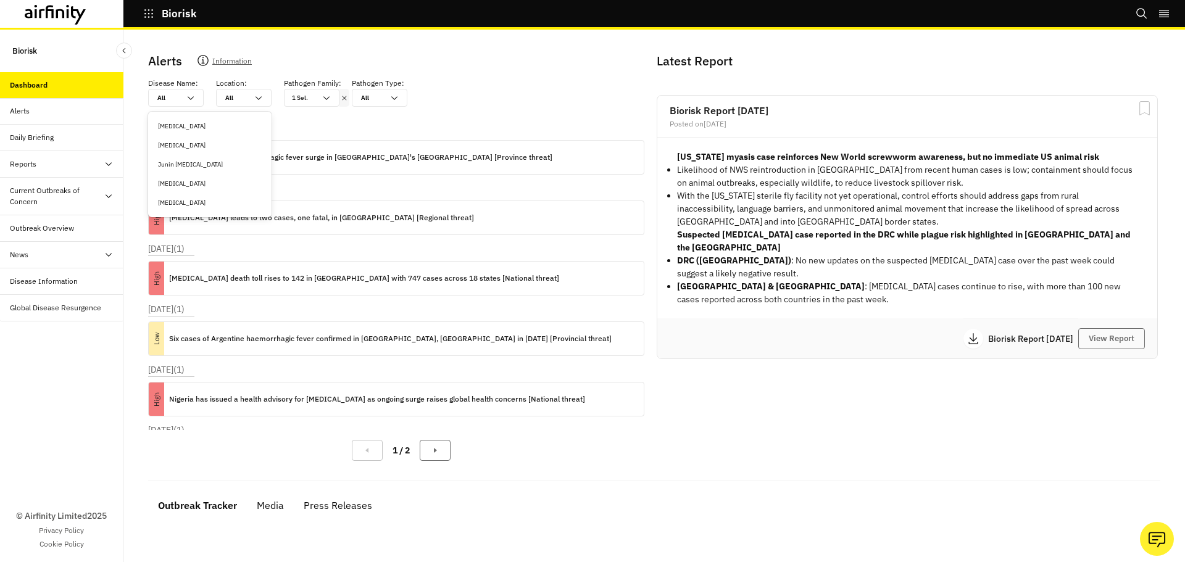
click at [484, 99] on div "Disease Name : 5 results available. Use Up and Down to choose options, press En…" at bounding box center [401, 92] width 506 height 29
click at [199, 101] on div "All All" at bounding box center [176, 98] width 56 height 18
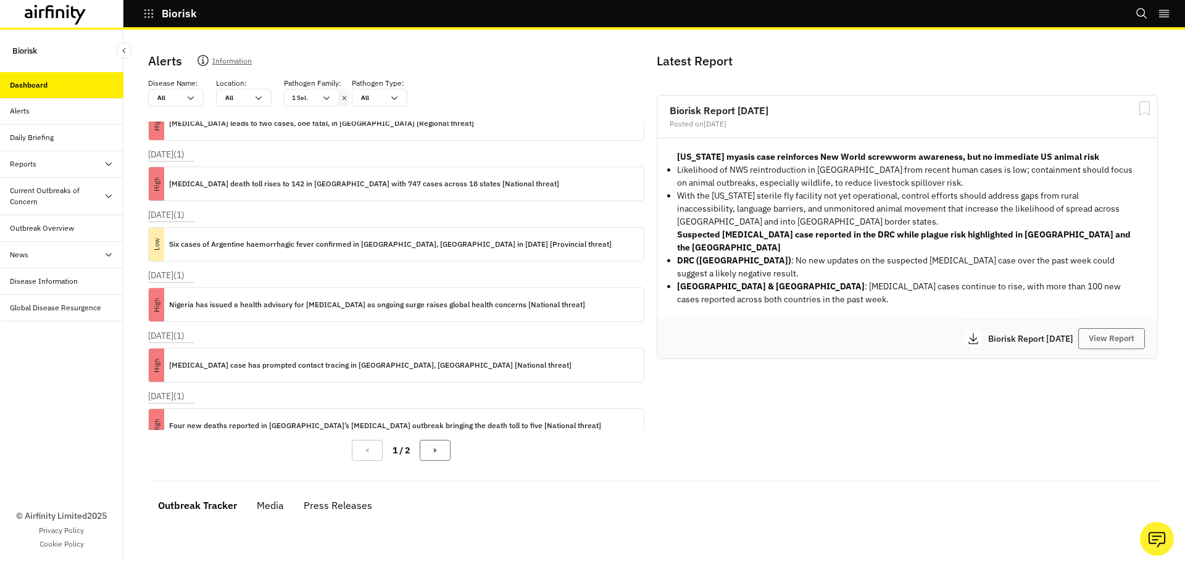
scroll to position [0, 0]
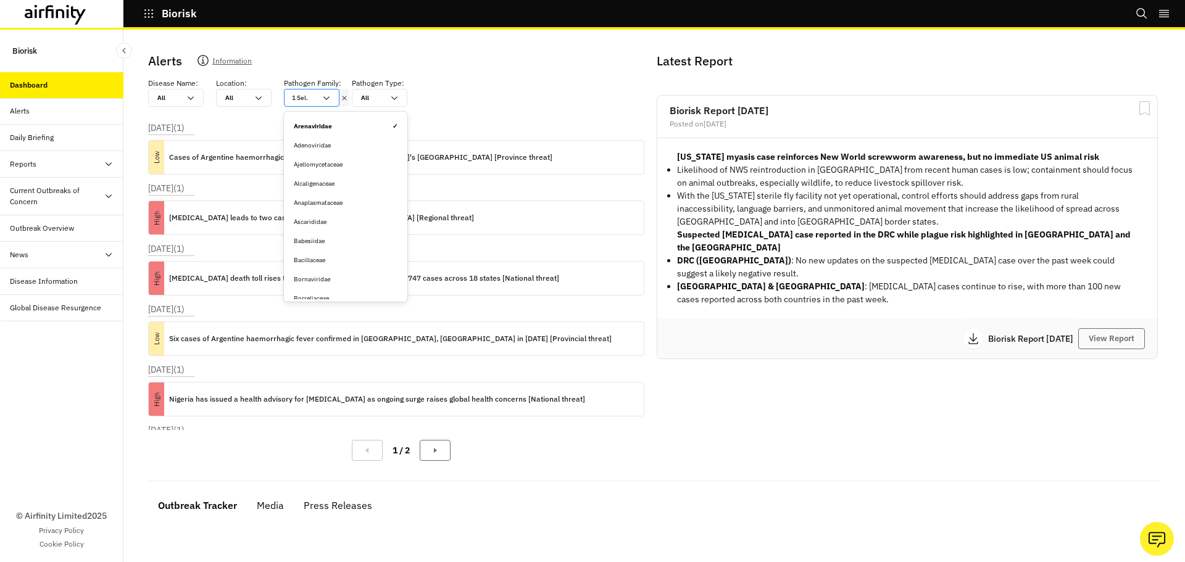
click at [328, 99] on icon at bounding box center [327, 98] width 10 height 10
click at [393, 128] on span "✓" at bounding box center [395, 126] width 5 height 9
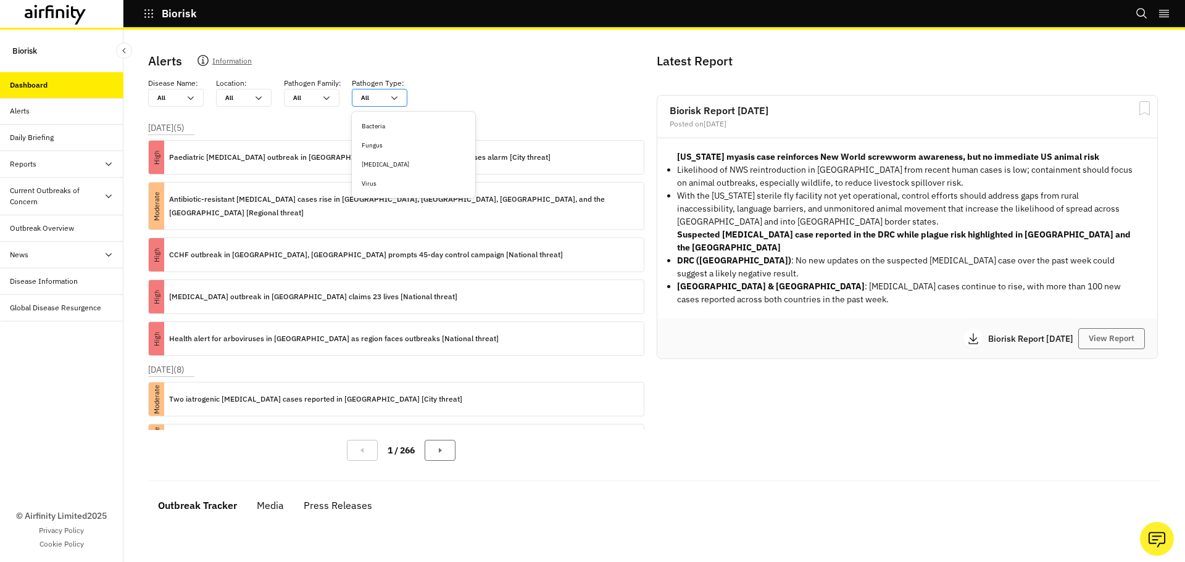
click at [366, 102] on div at bounding box center [372, 98] width 22 height 12
drag, startPoint x: 387, startPoint y: 182, endPoint x: 377, endPoint y: 143, distance: 40.7
click at [386, 183] on div "Virus" at bounding box center [414, 183] width 104 height 9
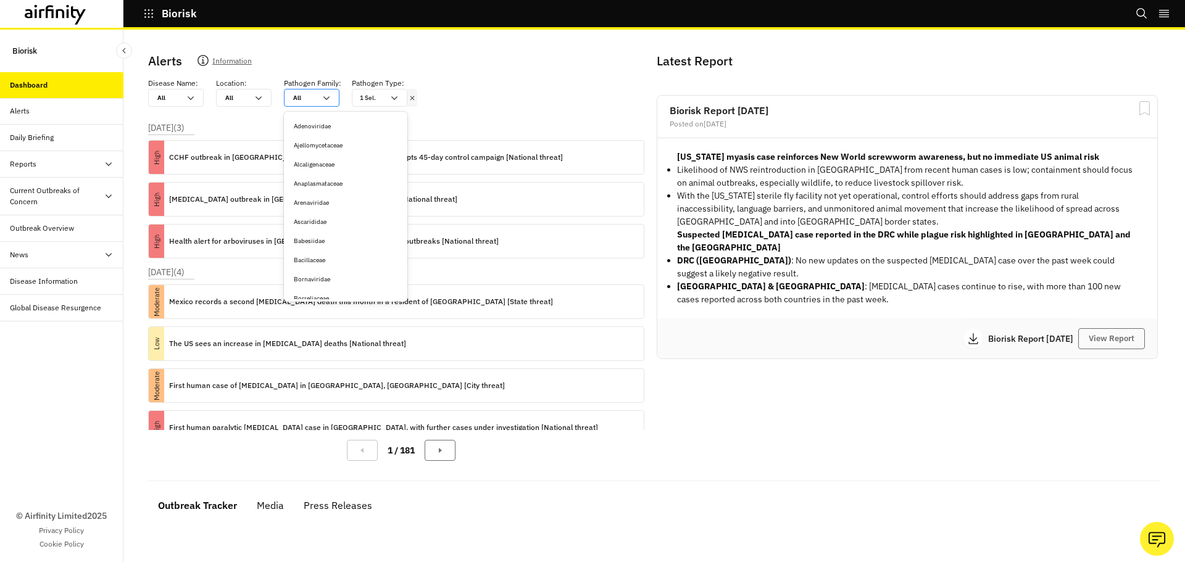
click at [331, 99] on div "All All" at bounding box center [312, 98] width 56 height 18
click at [346, 167] on div "Paramyxoviridae" at bounding box center [346, 166] width 104 height 9
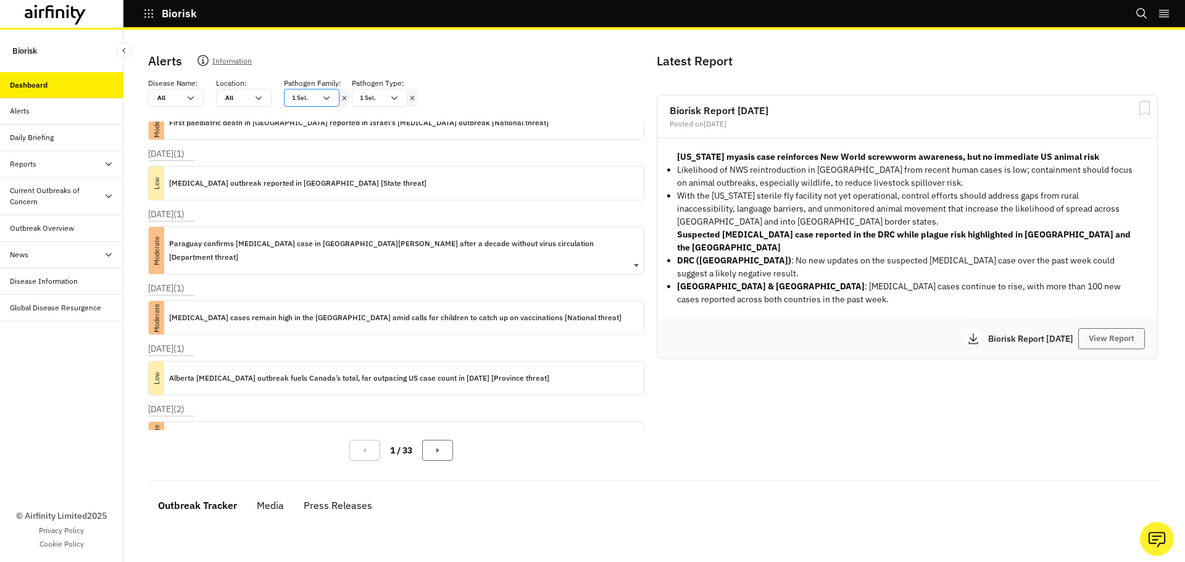
scroll to position [285, 0]
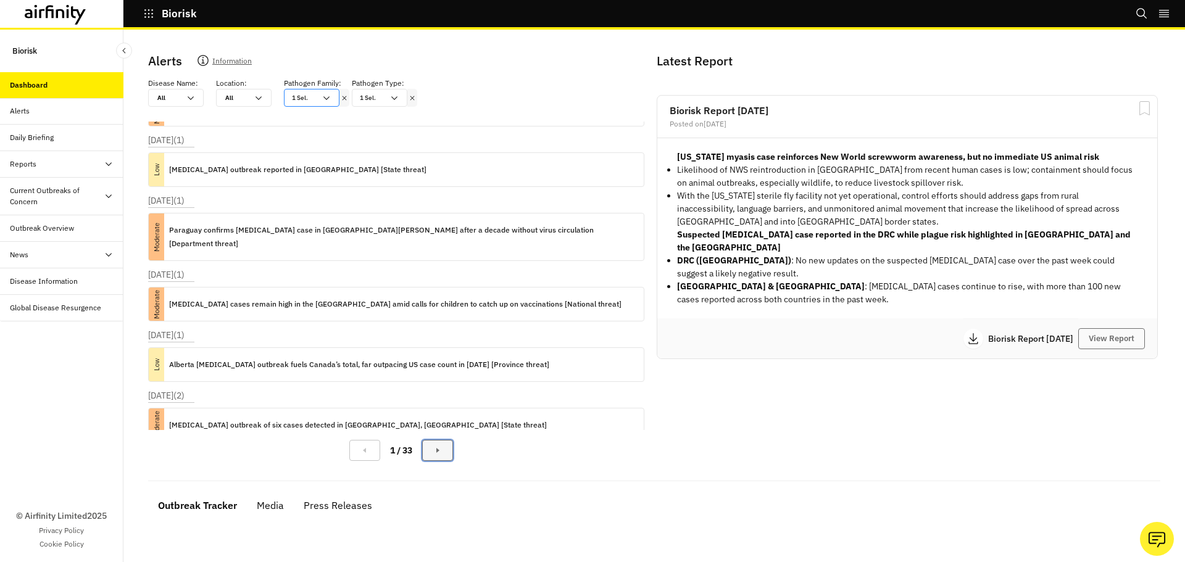
click at [440, 449] on icon "Next Page" at bounding box center [438, 451] width 10 height 10
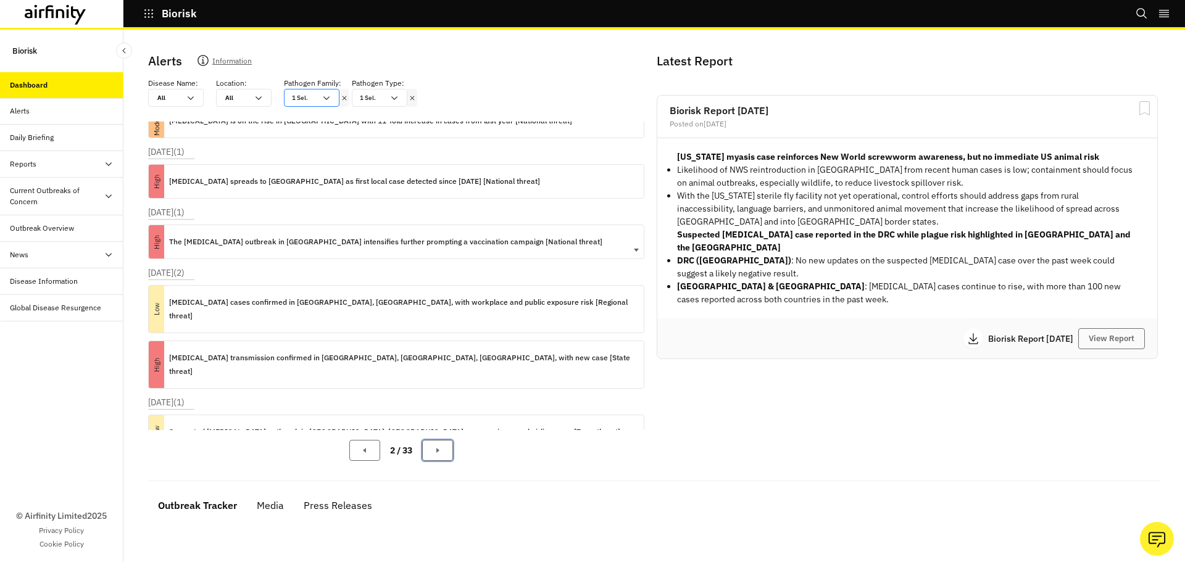
scroll to position [247, 0]
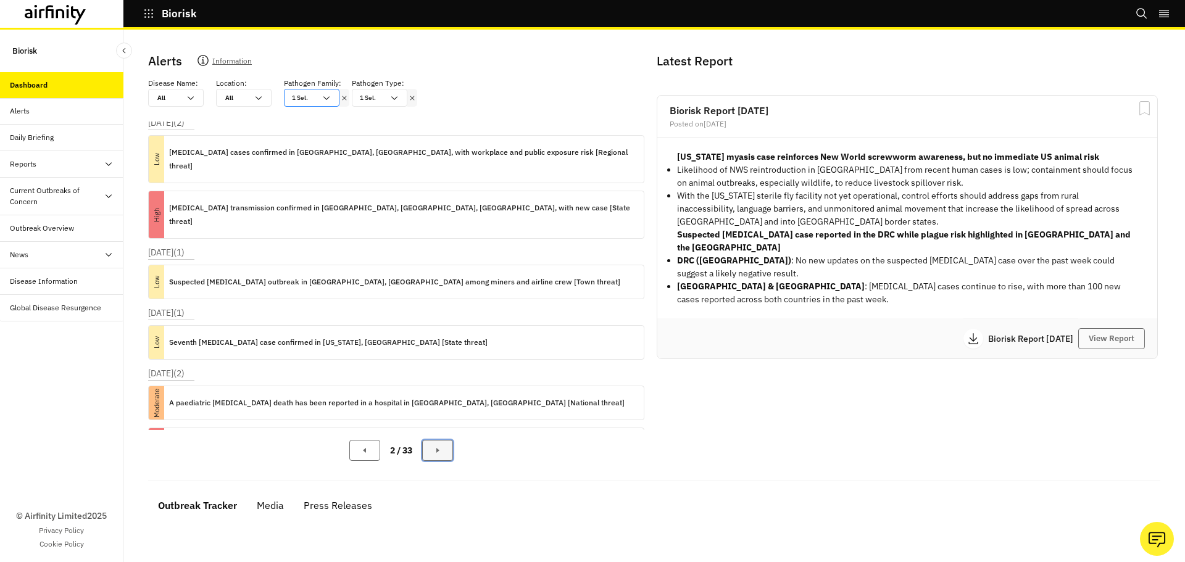
click at [422, 455] on button "Next Page" at bounding box center [437, 450] width 31 height 21
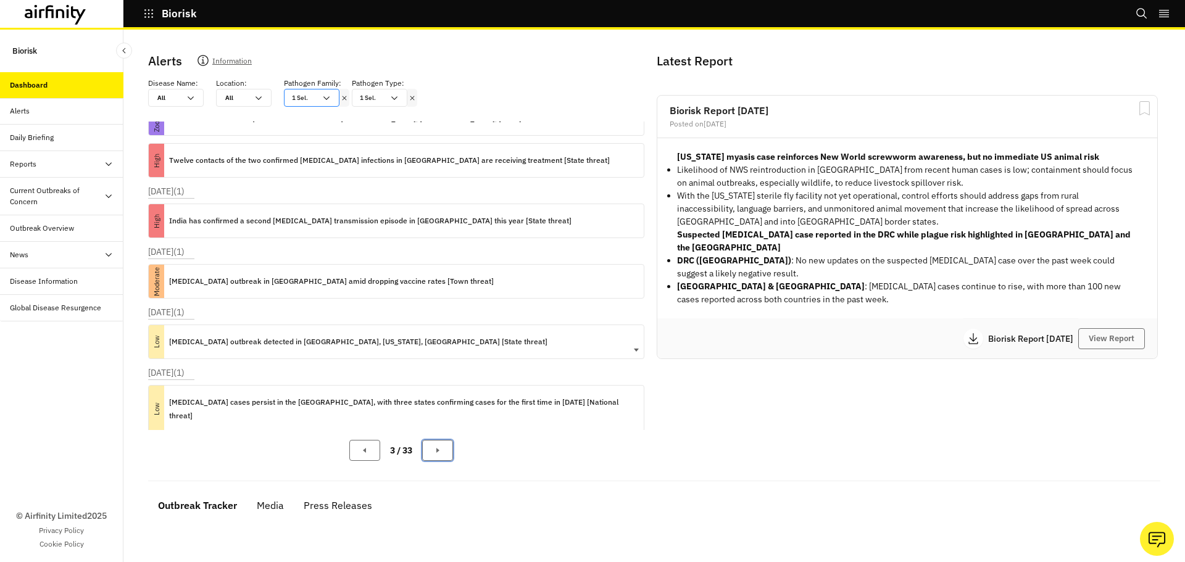
scroll to position [267, 0]
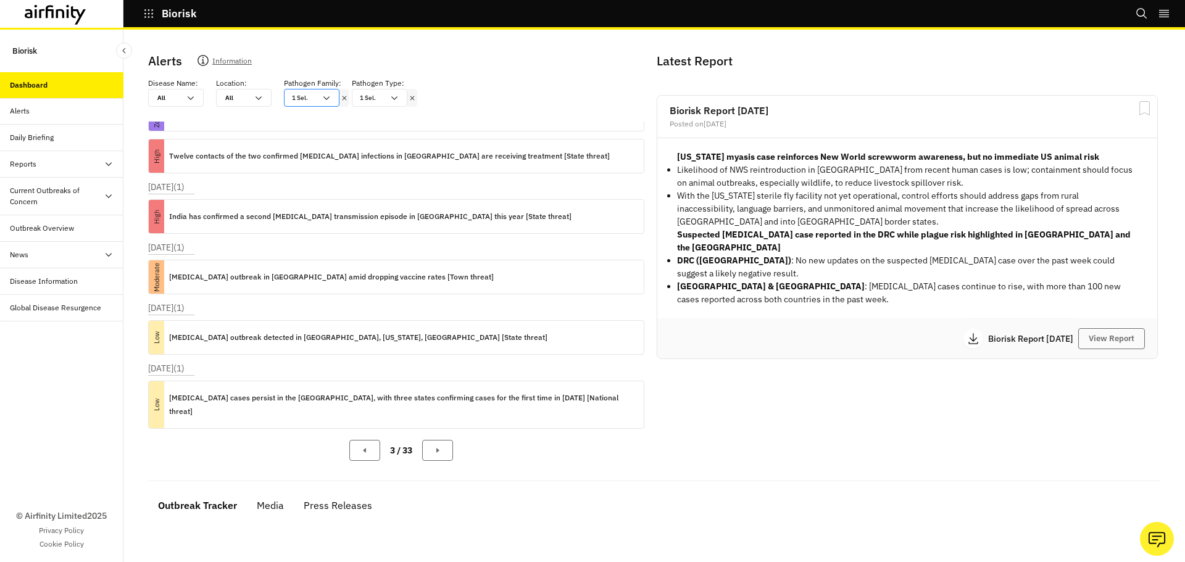
click at [129, 43] on div "Alerts Information Disease Name : All All Location : All All Pathogen Family : …" at bounding box center [654, 296] width 1062 height 533
click at [127, 46] on icon "Close Sidebar" at bounding box center [124, 50] width 9 height 9
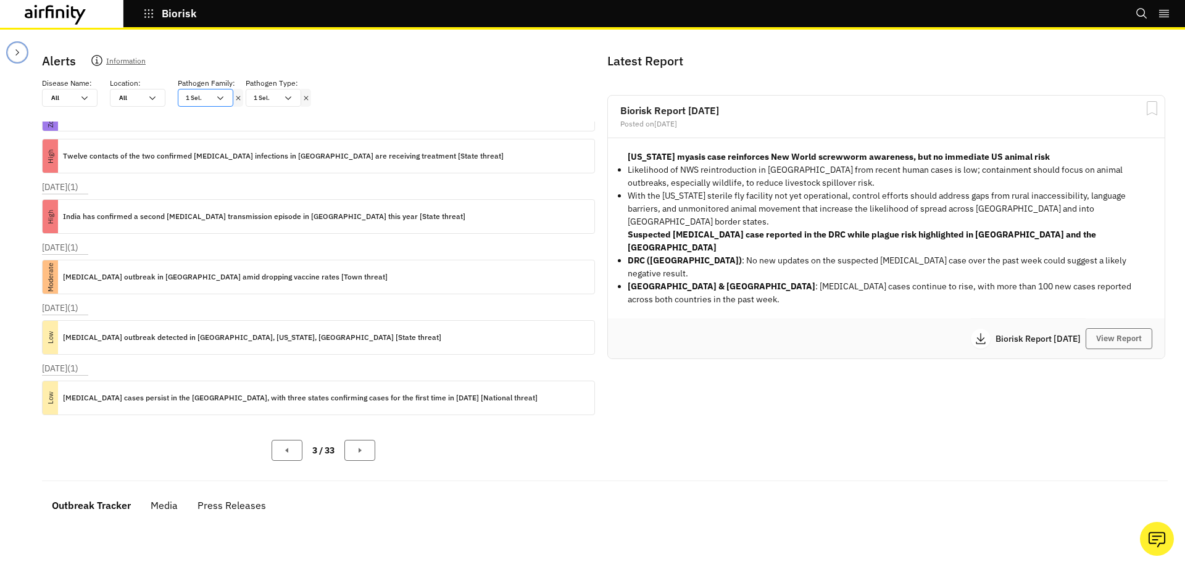
click at [19, 56] on icon "Close Sidebar" at bounding box center [17, 53] width 10 height 10
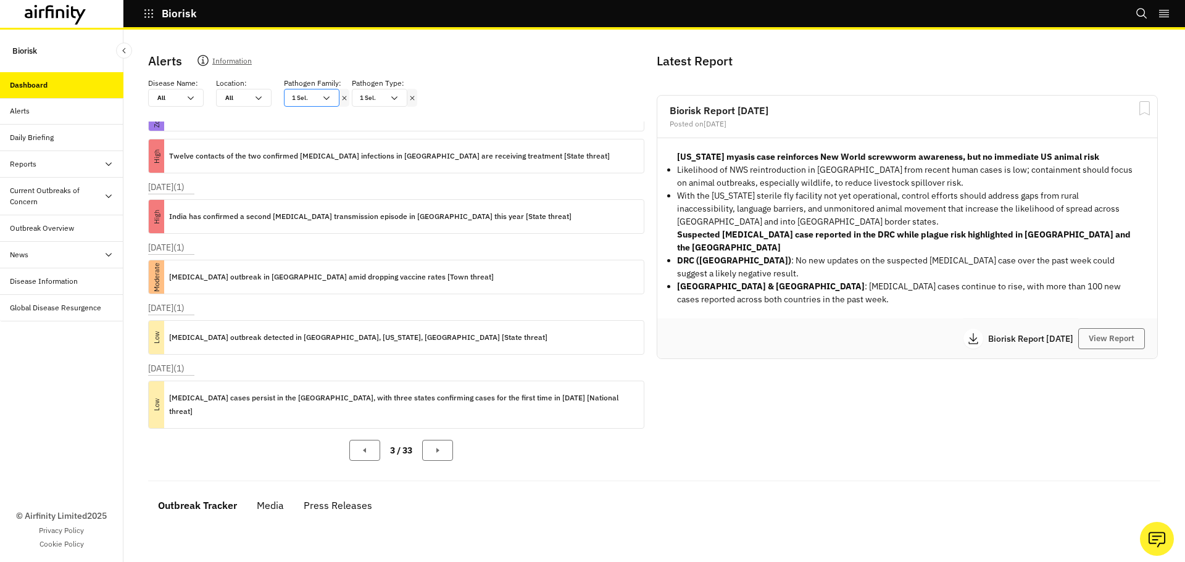
click at [91, 12] on div at bounding box center [74, 15] width 98 height 20
click at [49, 12] on icon at bounding box center [56, 15] width 62 height 20
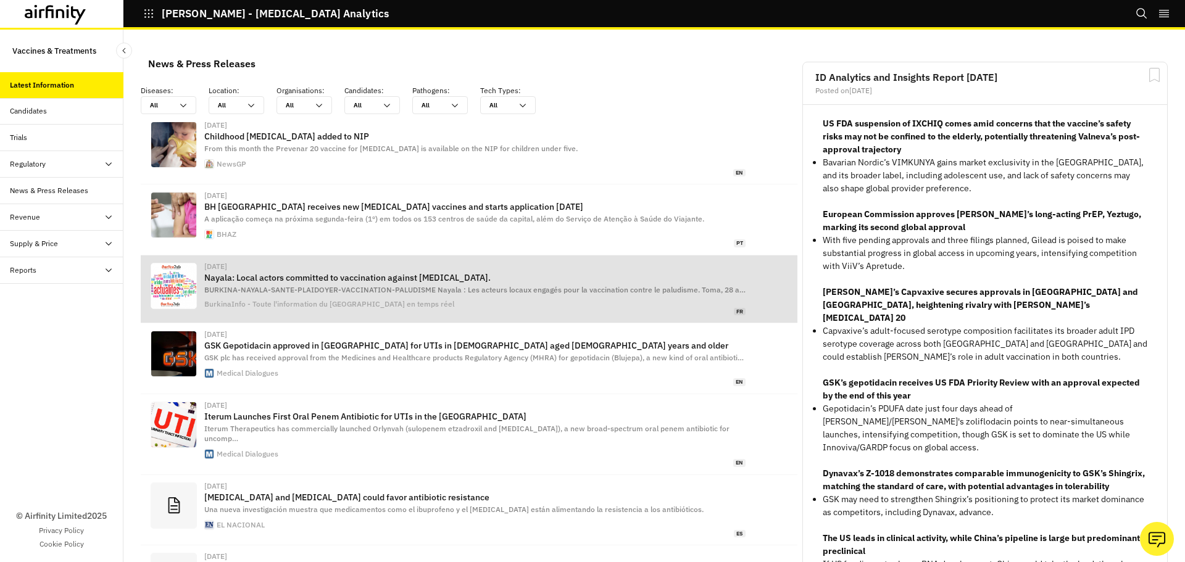
scroll to position [803, 361]
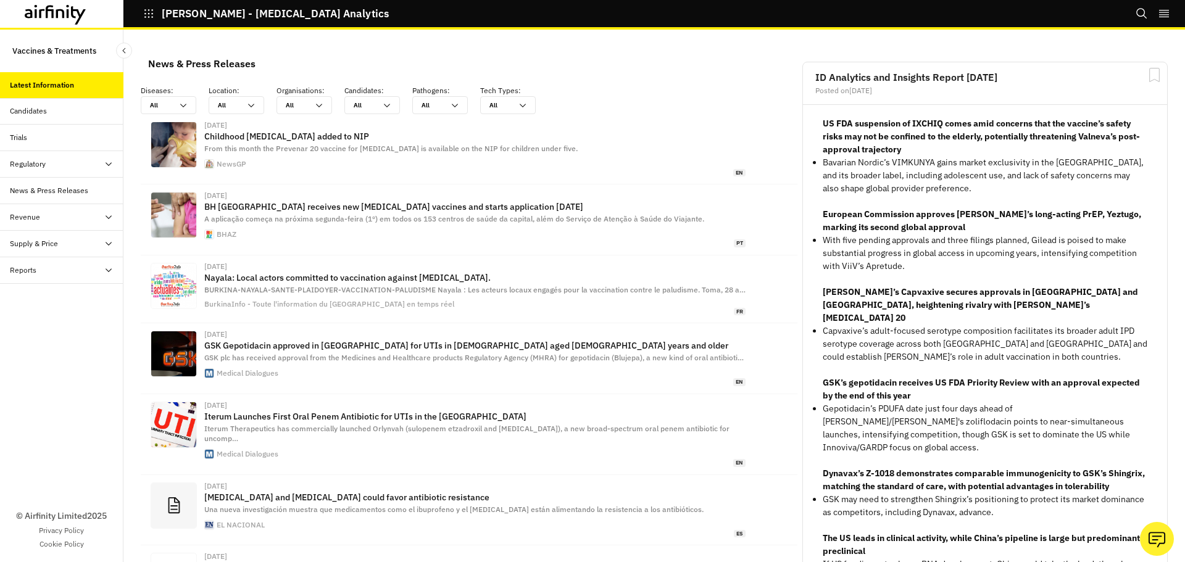
click at [61, 137] on div "Trials" at bounding box center [67, 137] width 114 height 11
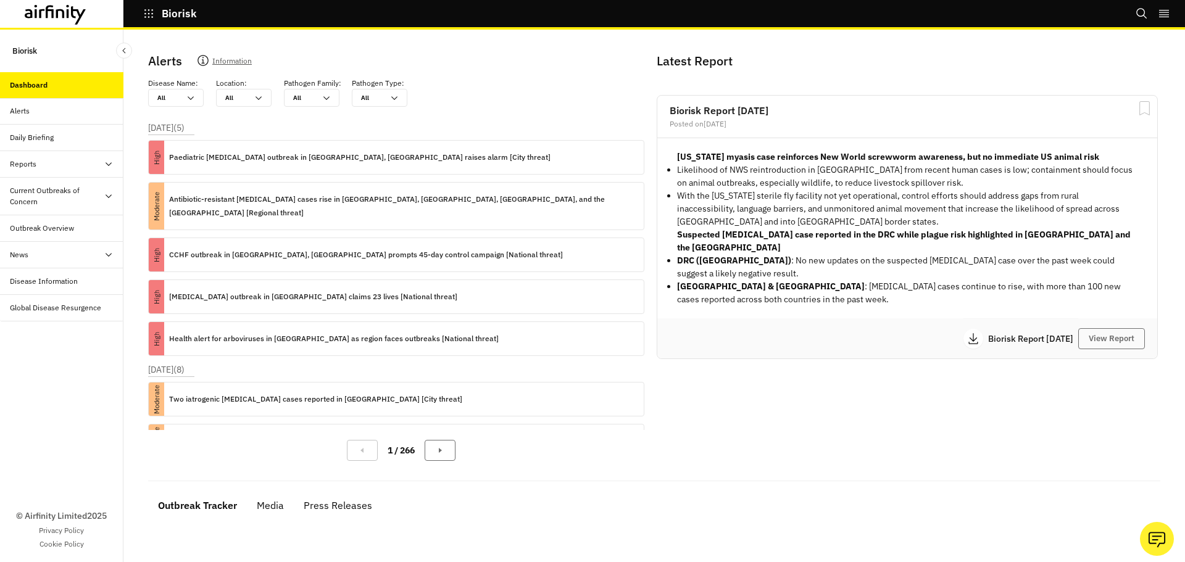
click at [84, 188] on div "Current Outbreaks of Concern" at bounding box center [57, 196] width 94 height 22
click at [49, 246] on div "Mpox" at bounding box center [61, 255] width 123 height 27
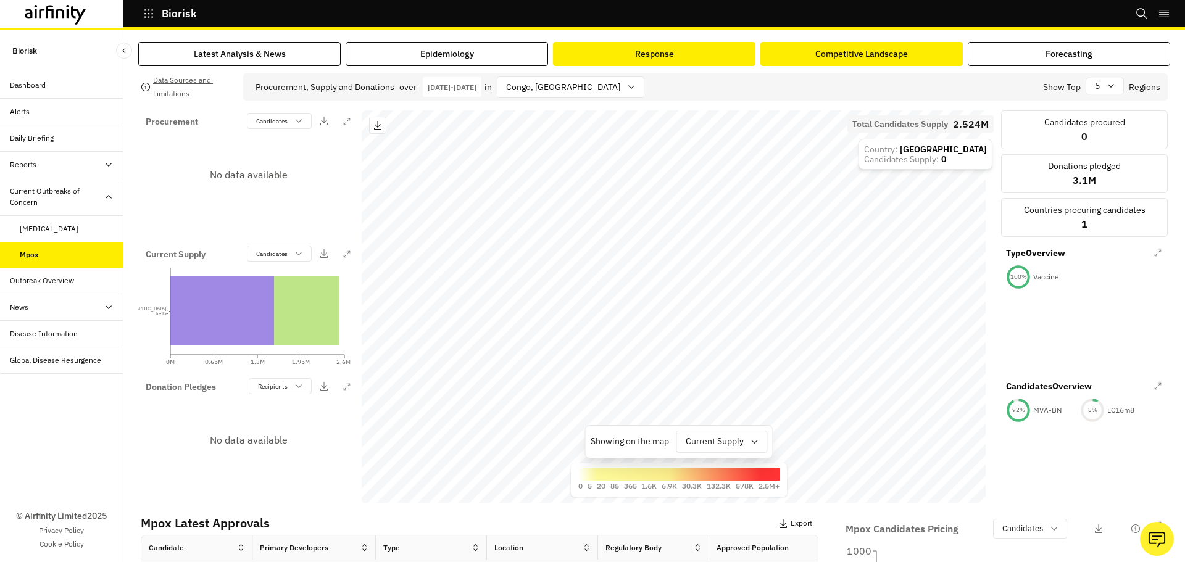
click at [844, 49] on div "Competitive Landscape" at bounding box center [861, 54] width 93 height 13
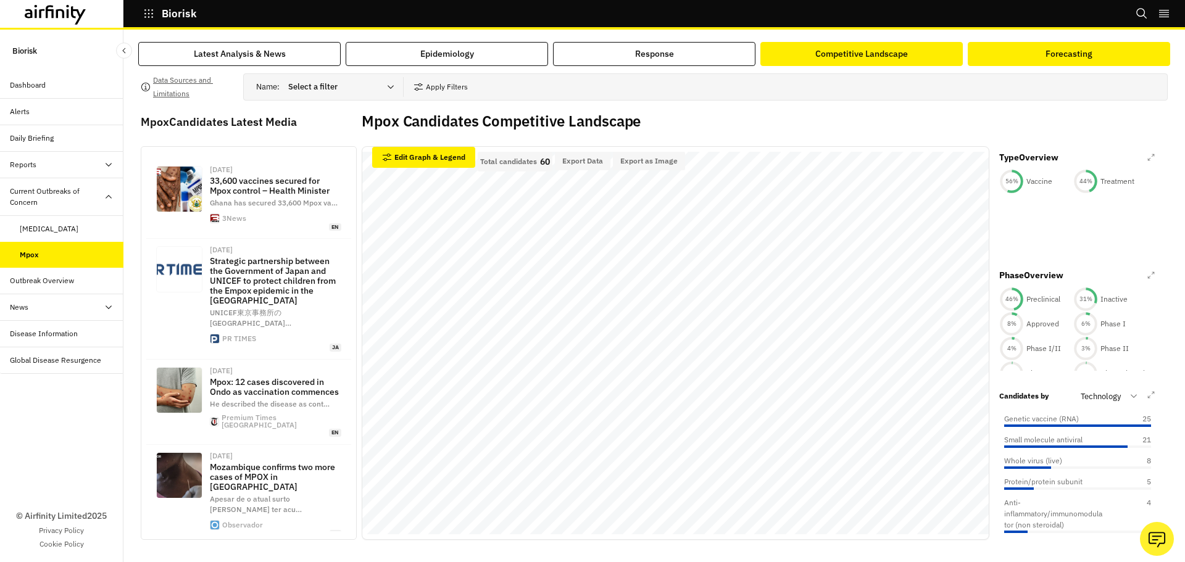
click at [996, 65] on button "Forecasting" at bounding box center [1069, 54] width 202 height 24
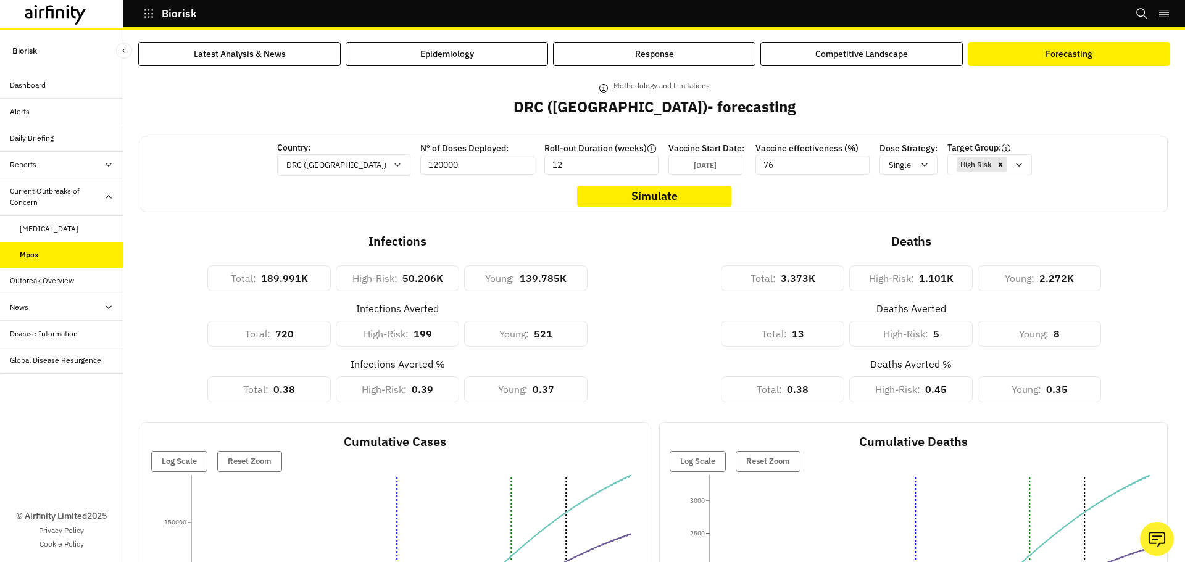
click at [681, 157] on div "Jun 29th 2025" at bounding box center [705, 165] width 74 height 20
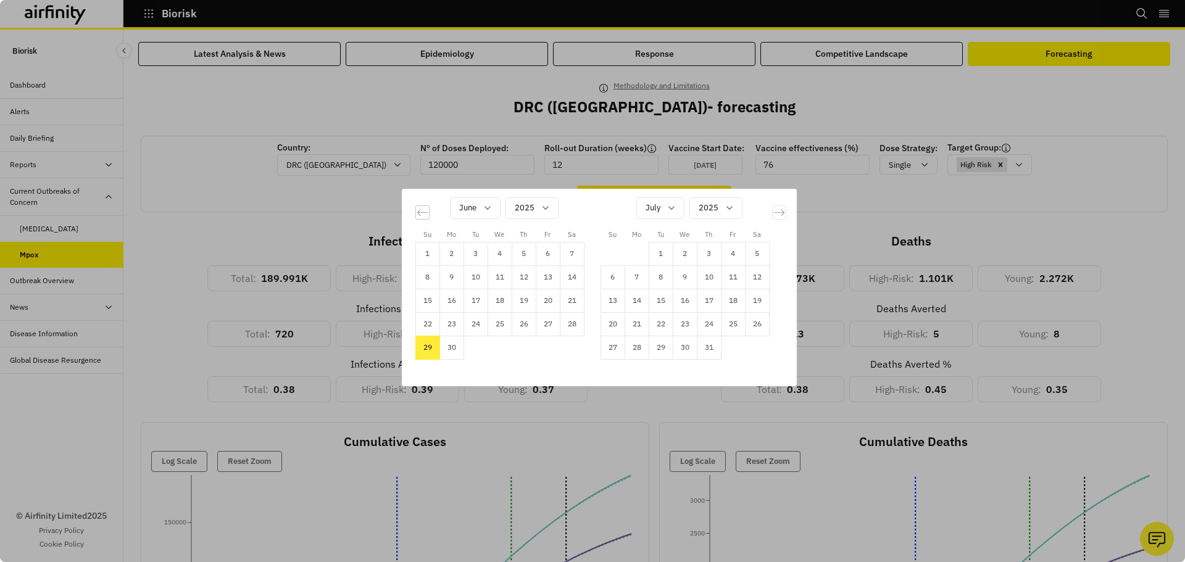
click at [420, 212] on icon "Move backward to switch to the previous month." at bounding box center [422, 212] width 10 height 6
click at [788, 212] on div "April 2025 1 2 3 4 5 6 7 8 9 10 11 12 13 14 15 16 17 18 19 20 21 22 23 24 25 26…" at bounding box center [601, 281] width 398 height 185
click at [774, 204] on div "June 2025 1 2 3 4 5 6 7 8 9 10 11 12 13 14 15 16 17 18 19 20 21 22 23 24 25 26 …" at bounding box center [684, 272] width 185 height 176
click at [776, 212] on icon "Move forward to switch to the next month." at bounding box center [779, 213] width 12 height 12
click at [1069, 162] on div "Su Mo Tu We Th Fr Sa Su Mo Tu We Th Fr Sa May 2025 1 2 3 4 5 6 7 8 9 10 11 12 1…" at bounding box center [592, 281] width 1185 height 562
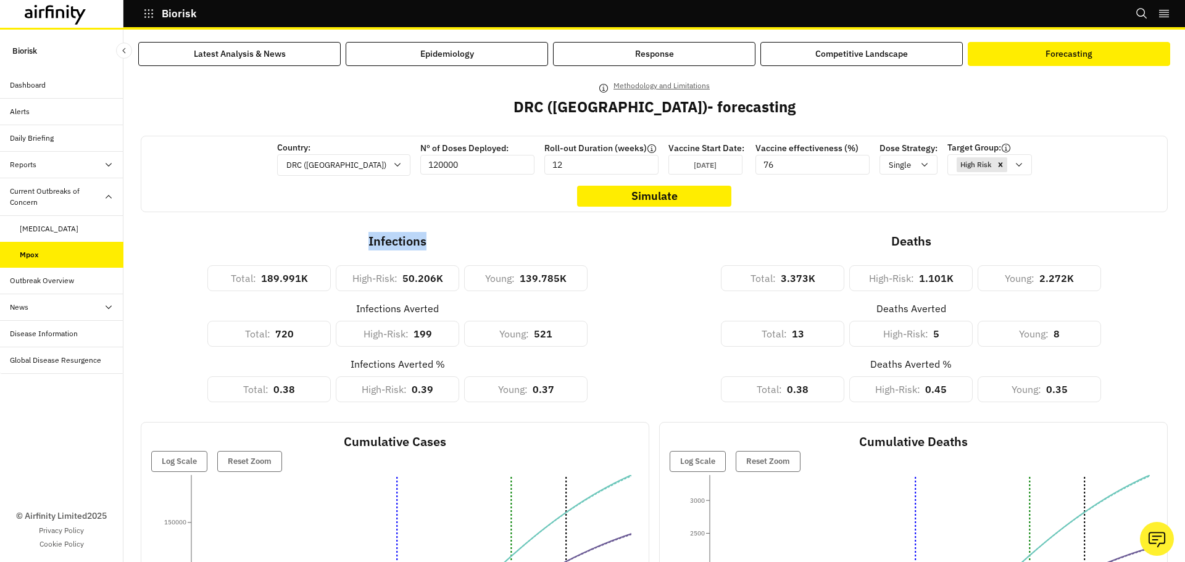
click at [1069, 162] on div "Country: DRC (Congo) Nº of Doses Deployed: 120000 Roll-out Duration (weeks) 12 …" at bounding box center [654, 174] width 1027 height 77
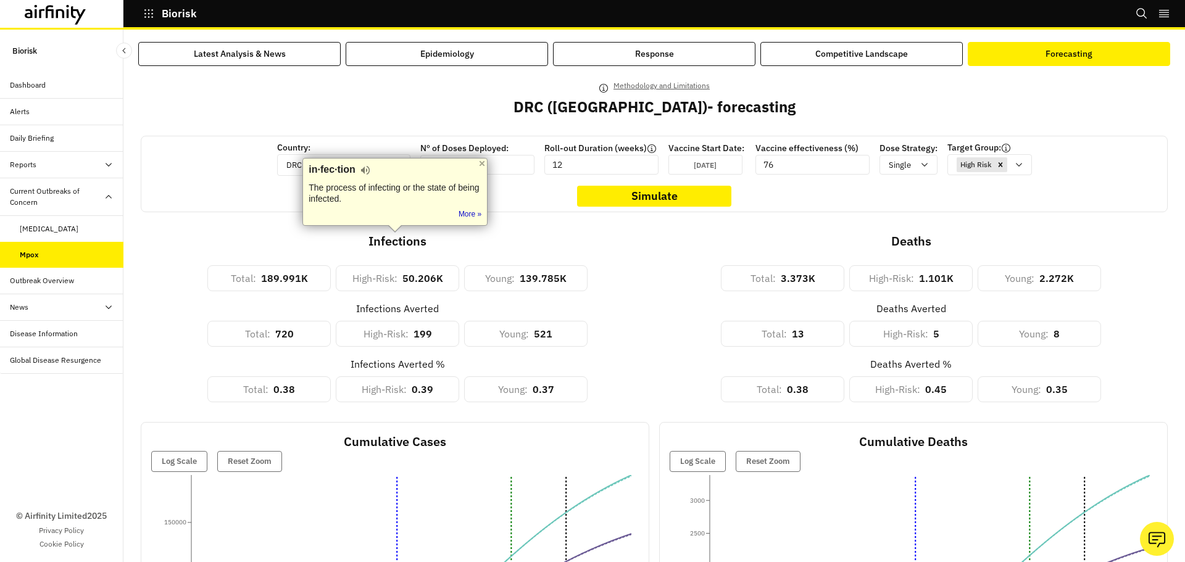
click at [194, 194] on div "Country: DRC (Congo) Nº of Doses Deployed: 120000 Roll-out Duration (weeks) 12 …" at bounding box center [654, 174] width 1027 height 77
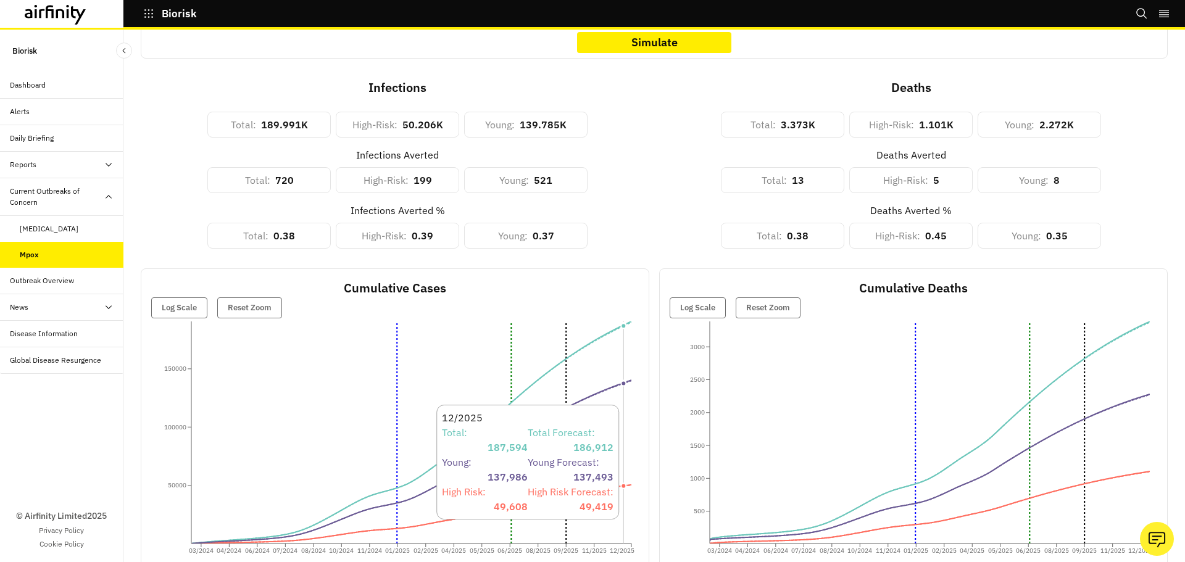
scroll to position [123, 0]
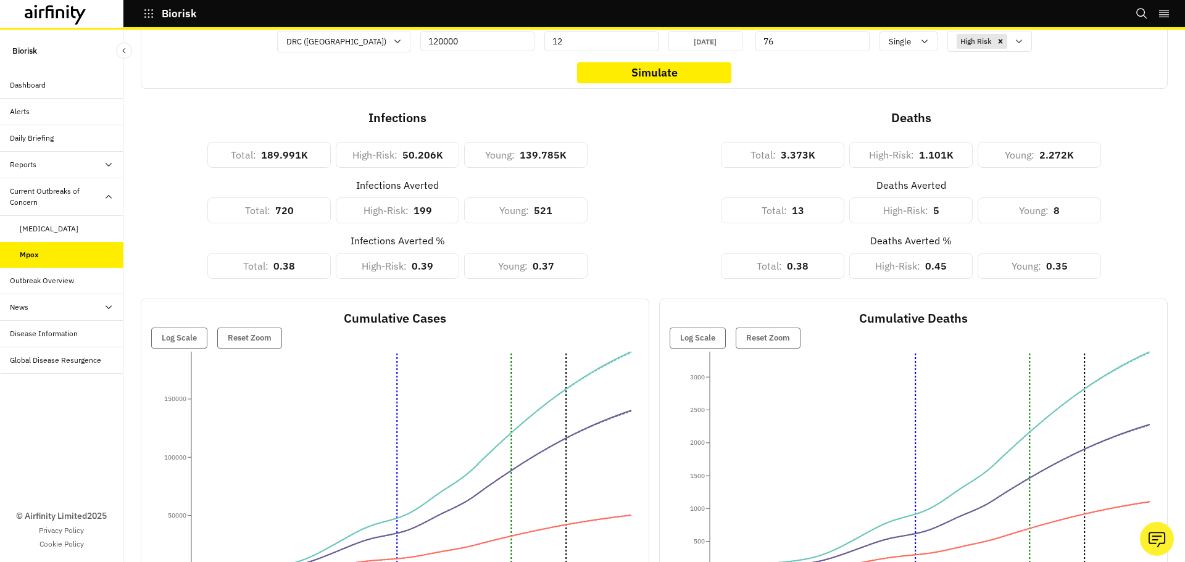
click at [675, 244] on div "Deaths Averted % Total : 0.38 High-Risk : 0.45 Young : 0.35" at bounding box center [910, 251] width 513 height 56
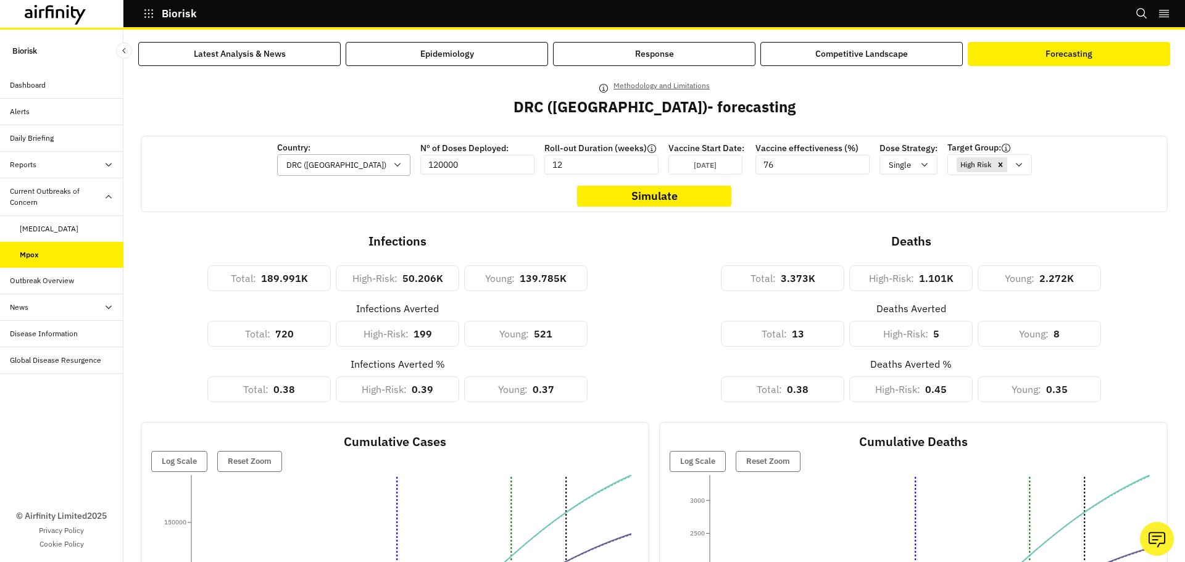
click at [359, 156] on div "DRC (Congo)" at bounding box center [335, 165] width 115 height 20
click at [660, 274] on div "Total : 3.373K High-Risk : 1.101K Young : 2.272K" at bounding box center [910, 271] width 513 height 41
click at [1014, 169] on icon at bounding box center [1019, 165] width 10 height 10
click at [880, 164] on div "Single" at bounding box center [899, 164] width 39 height 15
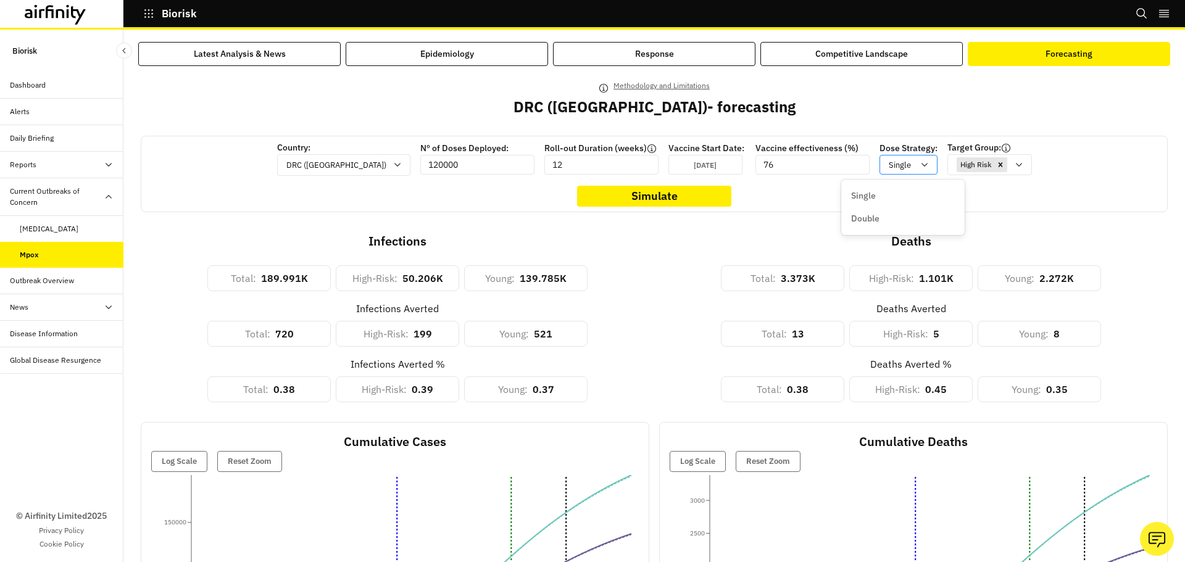
click at [880, 164] on div "Single" at bounding box center [899, 164] width 39 height 15
click at [791, 205] on div "Country: DRC (Congo) Nº of Doses Deployed: 120000 Roll-out Duration (weeks) 12 …" at bounding box center [654, 174] width 1027 height 77
click at [668, 85] on p "Methodology and Limitations" at bounding box center [661, 86] width 96 height 14
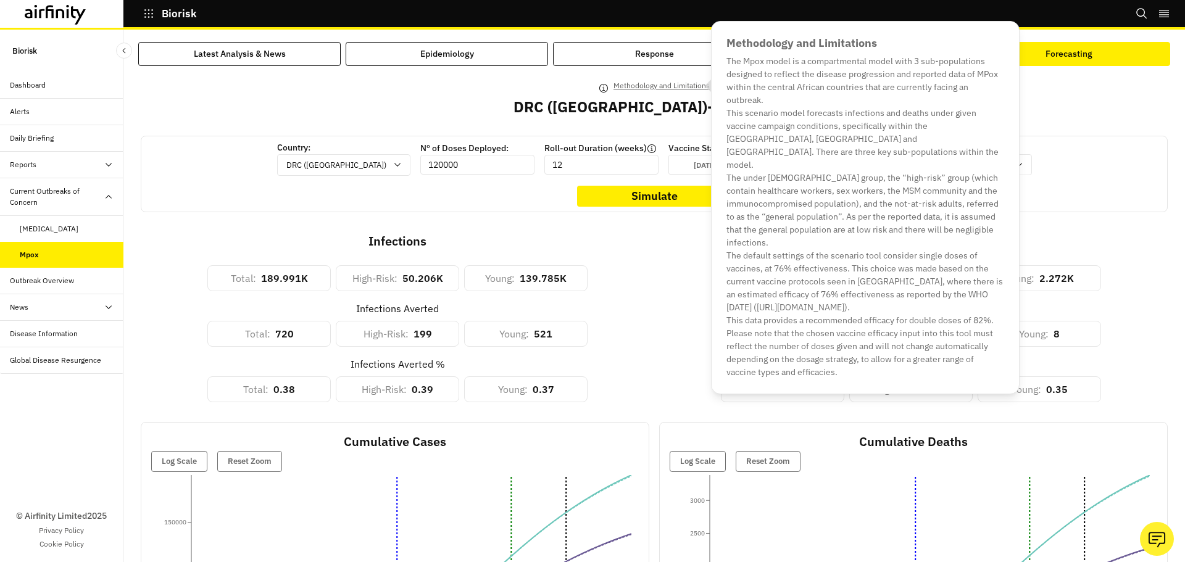
click at [640, 252] on div "Total : 189.991K High-Risk : 50.206K Young : 139.785K" at bounding box center [397, 271] width 513 height 41
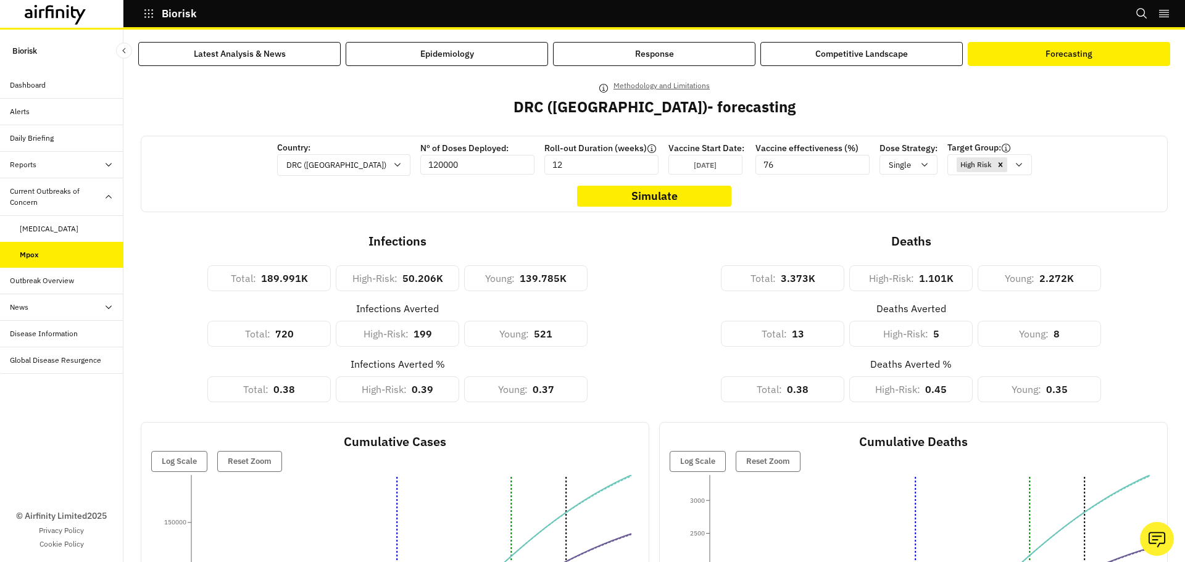
click at [48, 227] on div "Avian Influenza" at bounding box center [49, 228] width 59 height 11
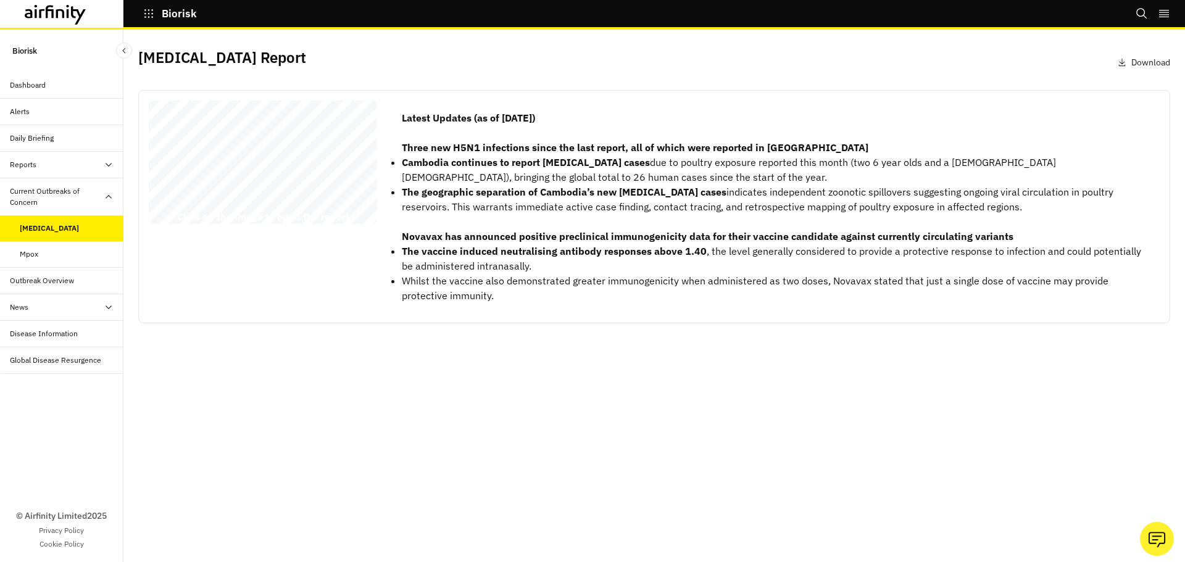
click at [44, 256] on div "Mpox" at bounding box center [72, 254] width 104 height 11
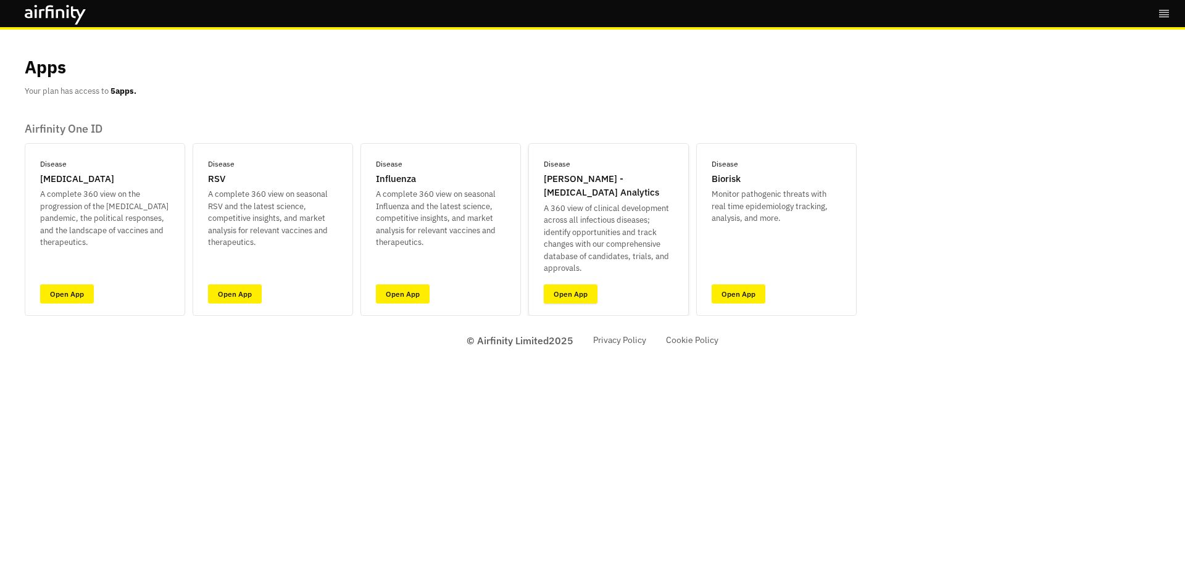
click at [573, 297] on link "Open App" at bounding box center [571, 294] width 54 height 19
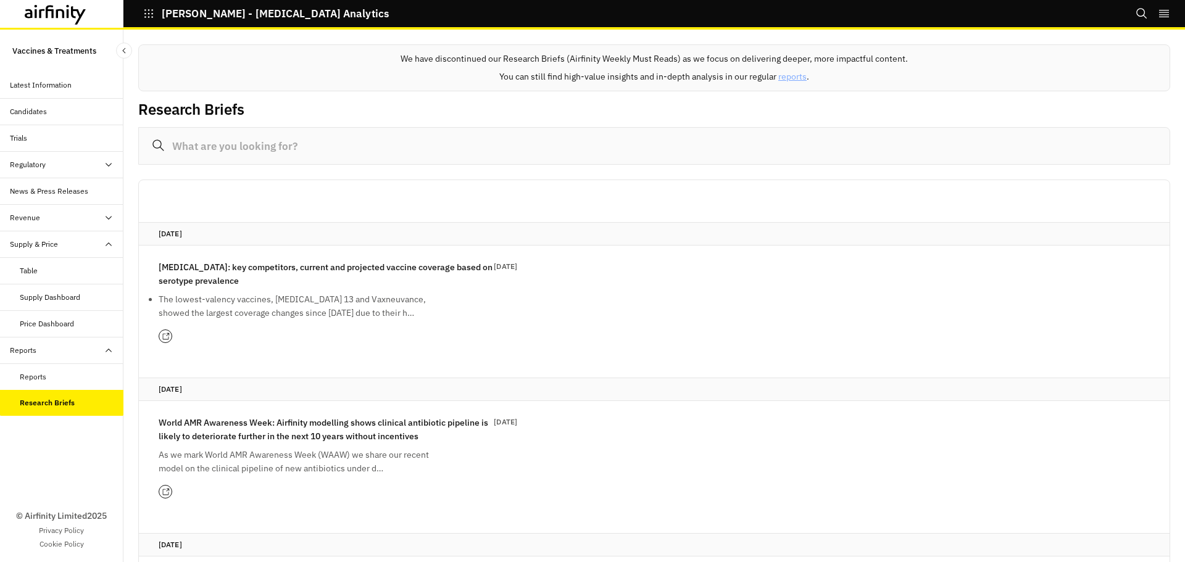
click at [70, 381] on div "Reports" at bounding box center [72, 377] width 104 height 11
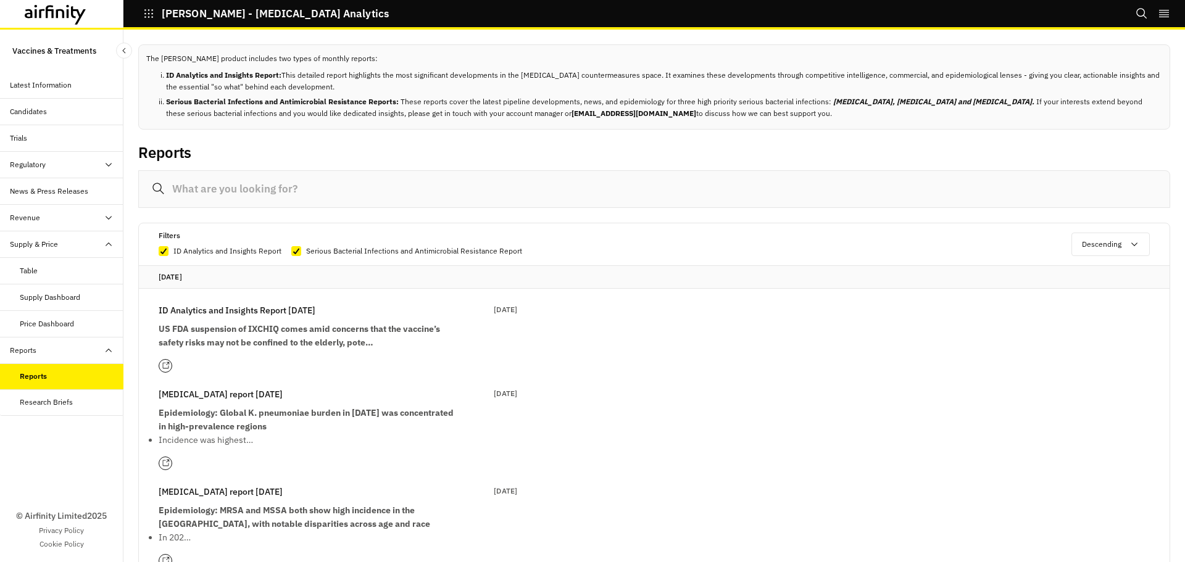
click at [1019, 106] on b "[MEDICAL_DATA], [MEDICAL_DATA] and [MEDICAL_DATA]." at bounding box center [933, 101] width 201 height 9
click at [1171, 16] on div "Bookmarks Settings Logout" at bounding box center [1160, 13] width 49 height 27
click at [1163, 16] on icon "right-menu" at bounding box center [1164, 13] width 12 height 12
drag, startPoint x: 738, startPoint y: 188, endPoint x: 743, endPoint y: 220, distance: 32.5
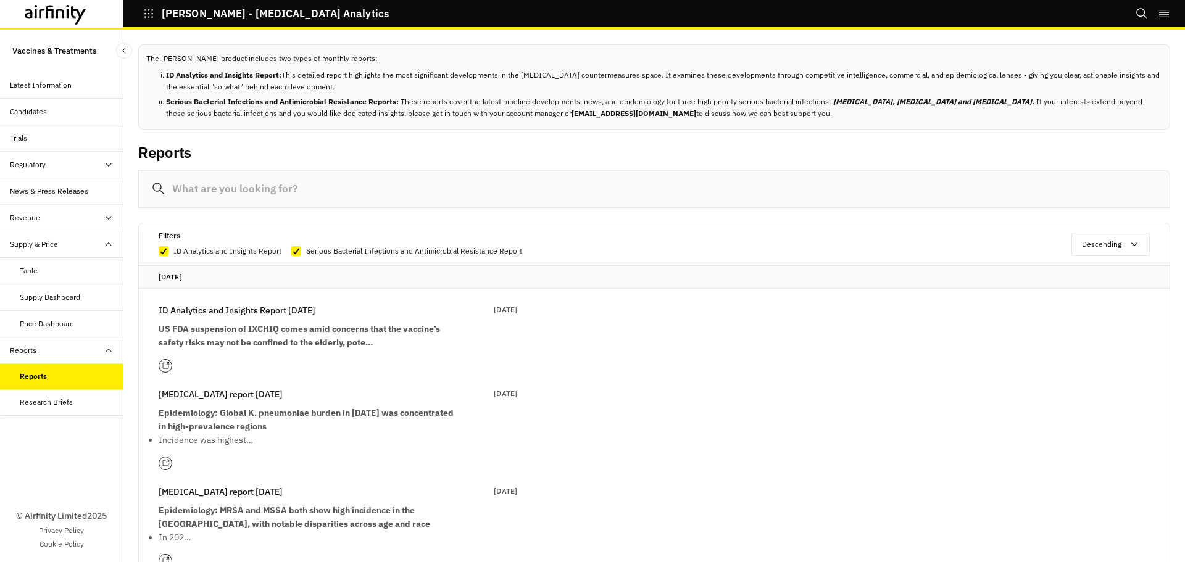
click at [53, 371] on div "Reports" at bounding box center [61, 377] width 123 height 27
click at [88, 323] on div "Price Dashboard" at bounding box center [72, 323] width 104 height 11
click at [70, 286] on div "Supply Dashboard" at bounding box center [61, 298] width 123 height 27
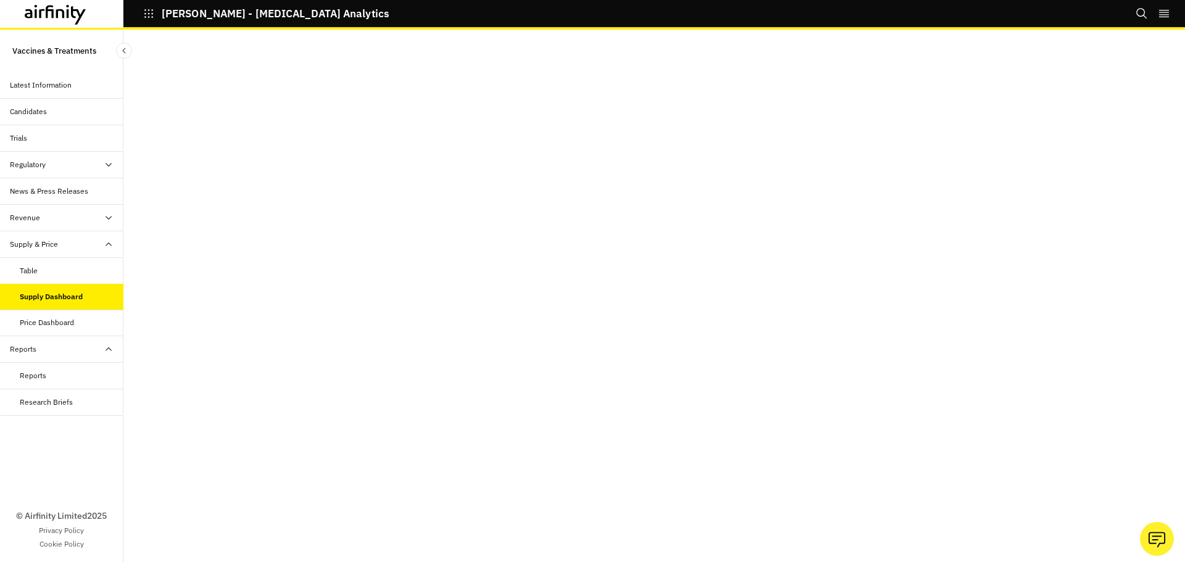
click at [55, 282] on div "Table" at bounding box center [61, 271] width 123 height 27
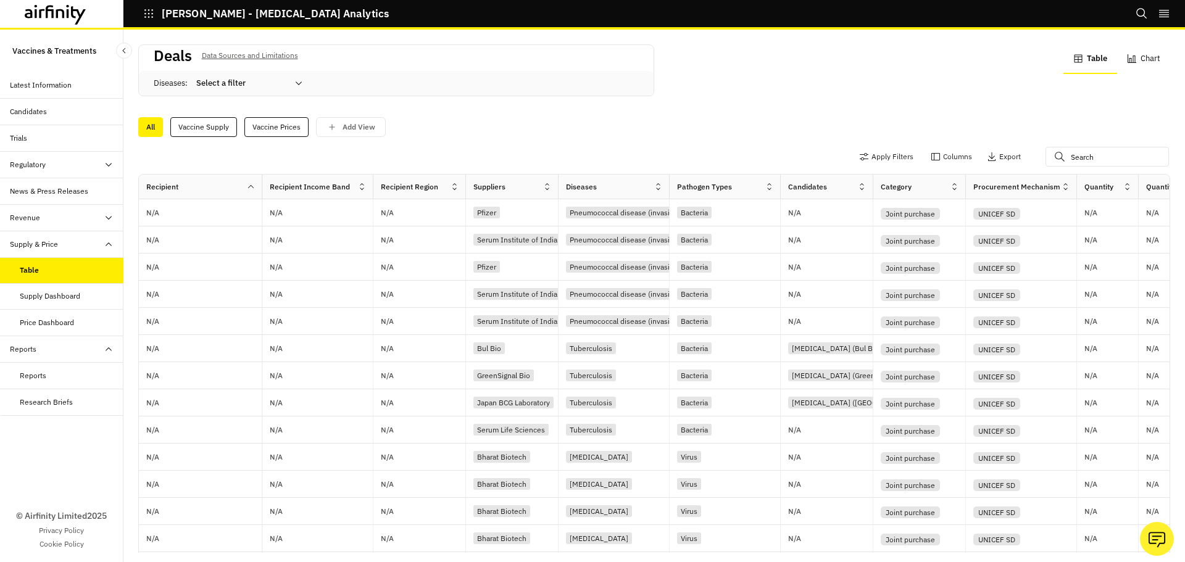
click at [713, 96] on div "Deals Data Sources and Limitations Diseases : Select a filter Table Chart" at bounding box center [654, 77] width 1032 height 67
click at [209, 123] on div "Vaccine Supply" at bounding box center [203, 127] width 67 height 20
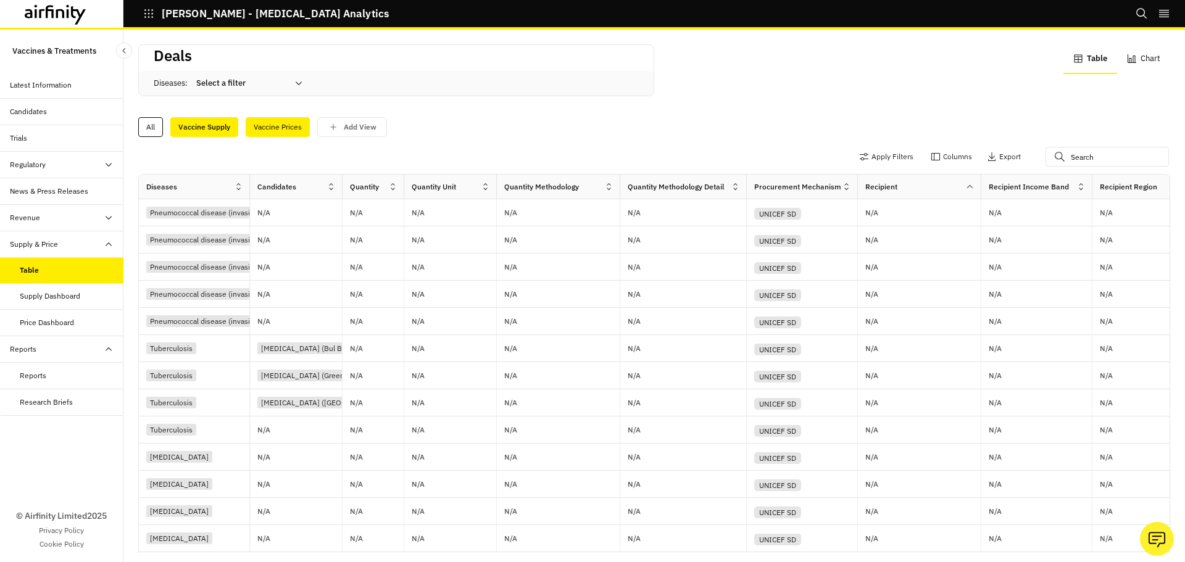
click at [276, 131] on div "Vaccine Prices" at bounding box center [278, 127] width 64 height 20
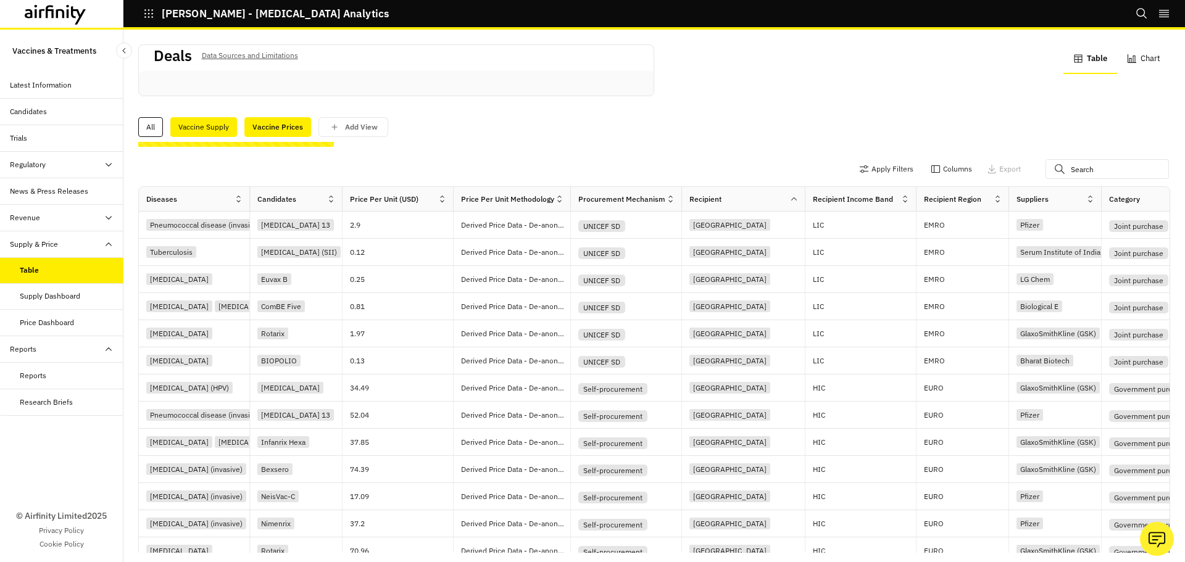
click at [196, 130] on div "Vaccine Supply" at bounding box center [203, 127] width 67 height 20
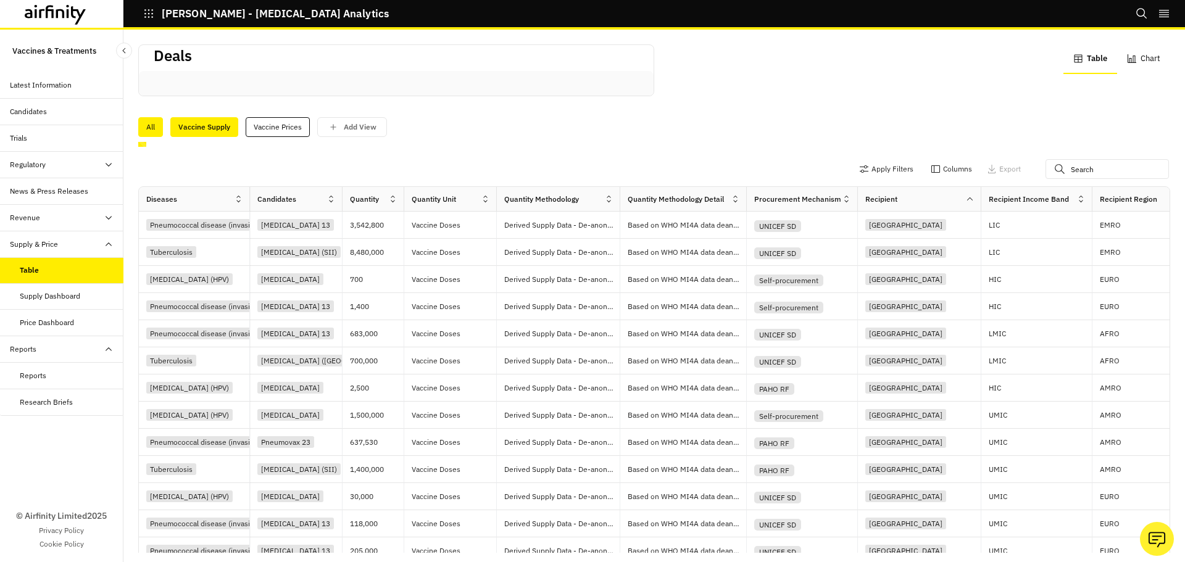
click at [148, 128] on div "All" at bounding box center [150, 127] width 25 height 20
